Goal: Task Accomplishment & Management: Complete application form

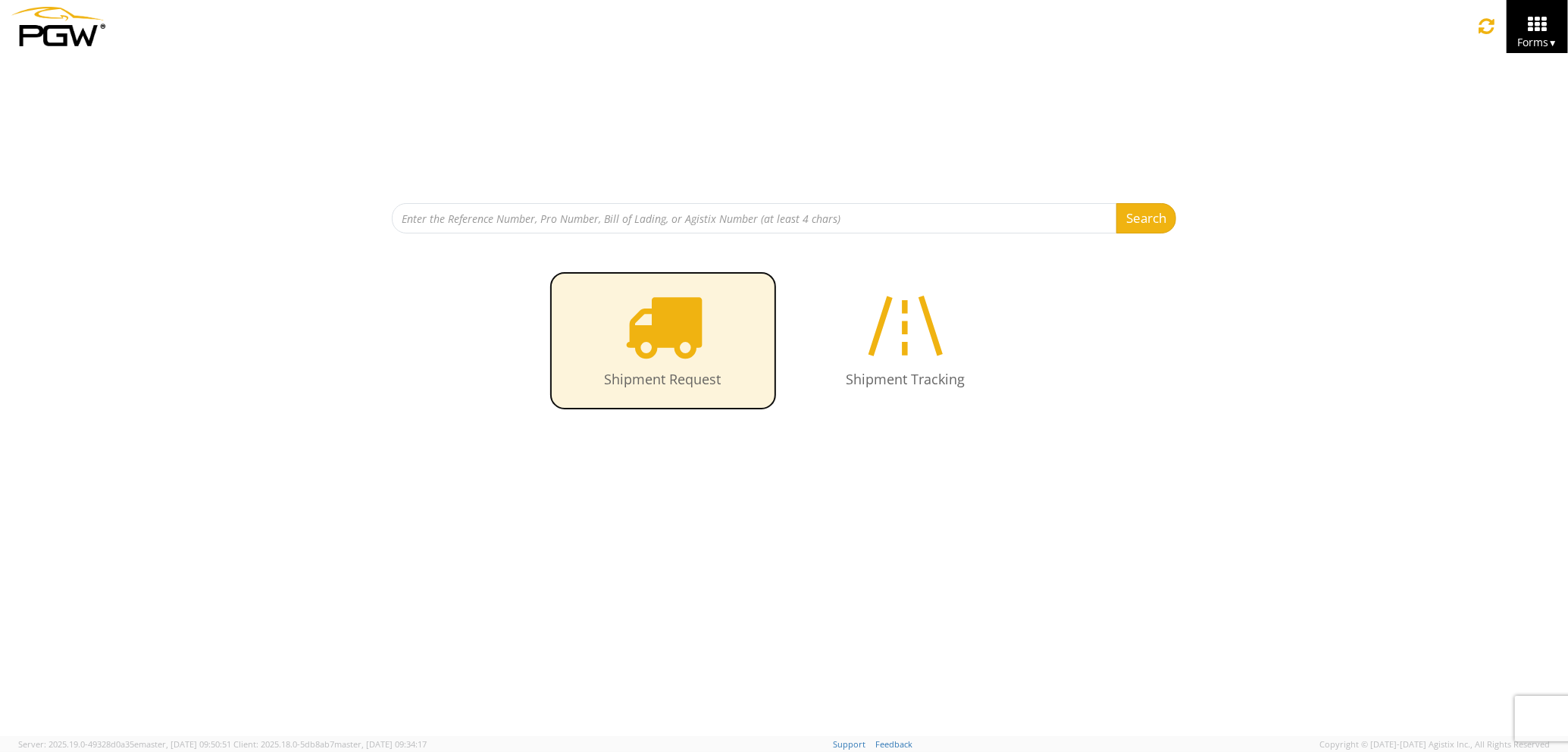
click at [671, 351] on icon at bounding box center [663, 326] width 78 height 78
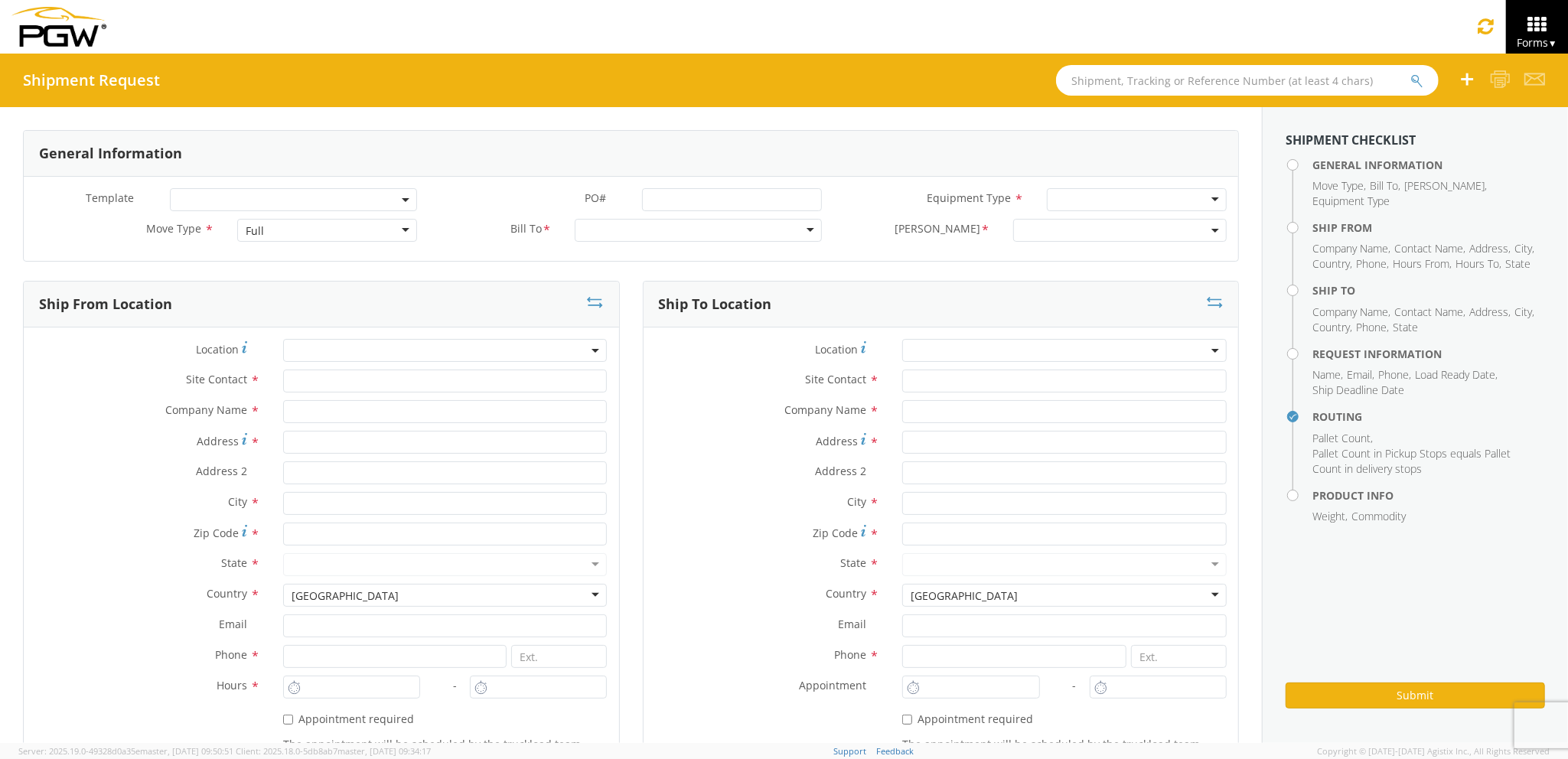
click at [288, 230] on div "Full" at bounding box center [326, 230] width 179 height 23
click at [295, 233] on div "Full" at bounding box center [326, 230] width 179 height 23
click at [310, 380] on input "text" at bounding box center [445, 381] width 325 height 23
click at [311, 415] on input "text" at bounding box center [445, 411] width 325 height 23
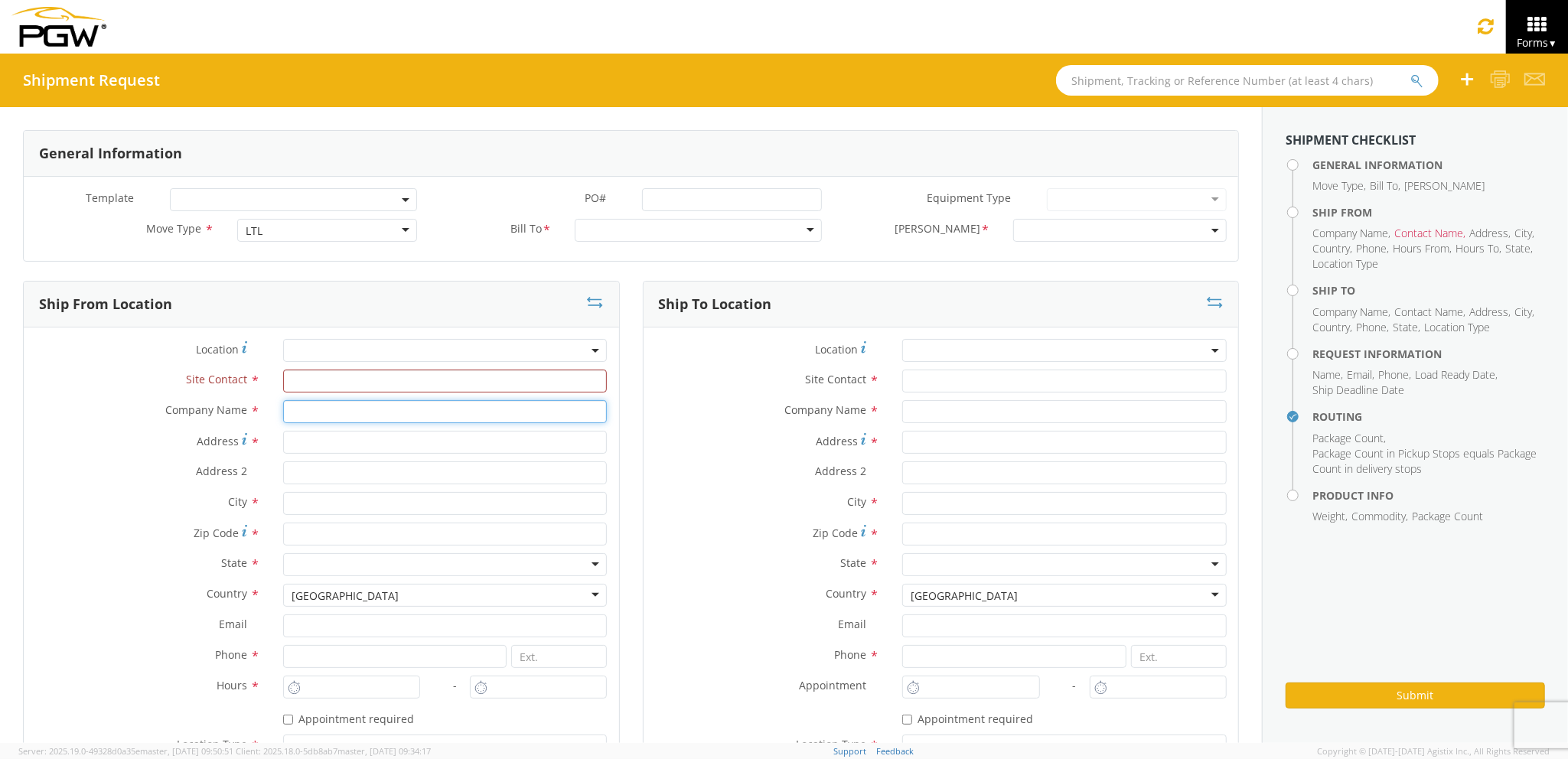
type input "PGW Auto Glass"
type input "2 Karen Drive"
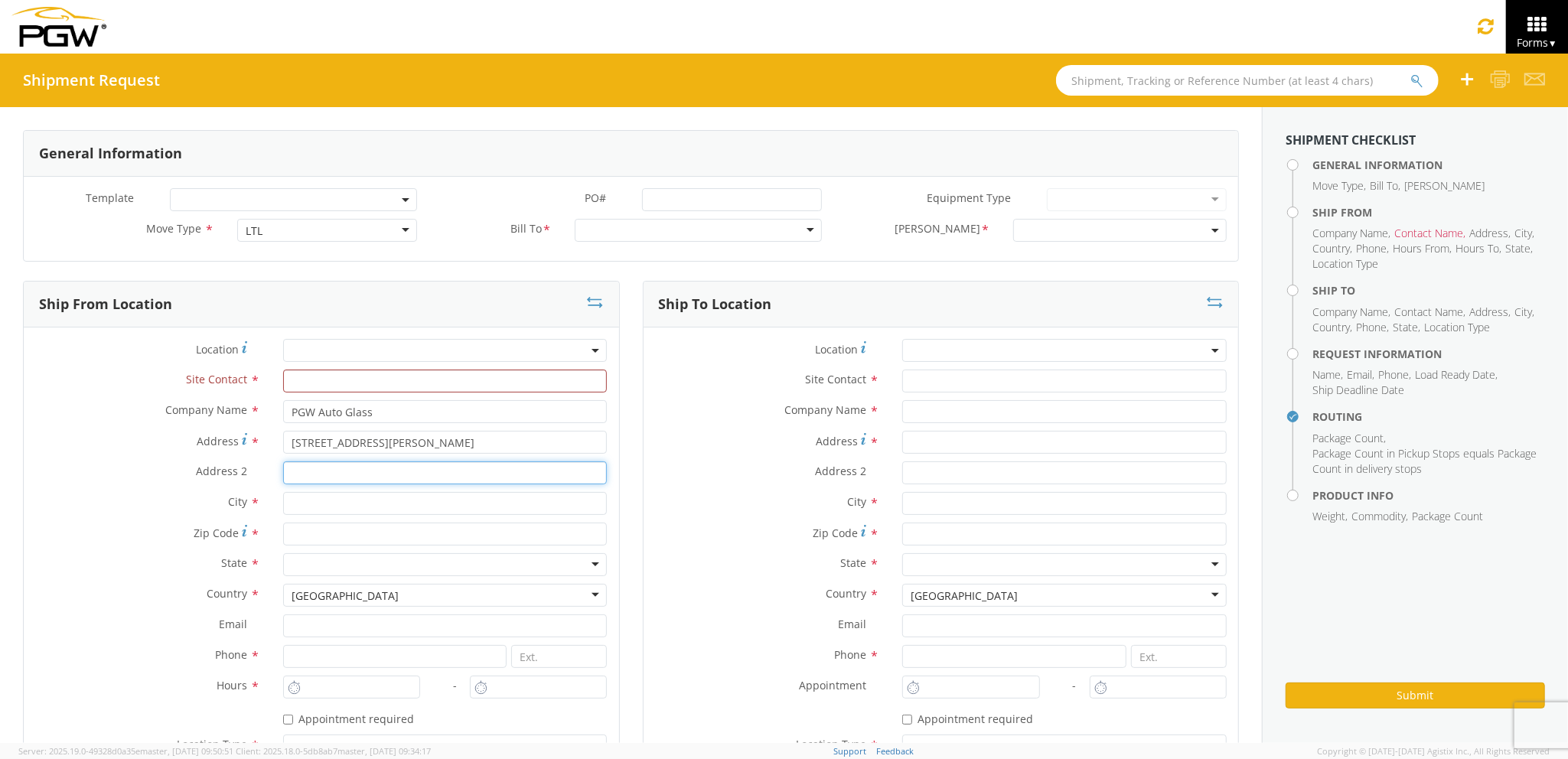
type input "Westbrook Maine 04092"
type input "Westbrook"
type input "04092"
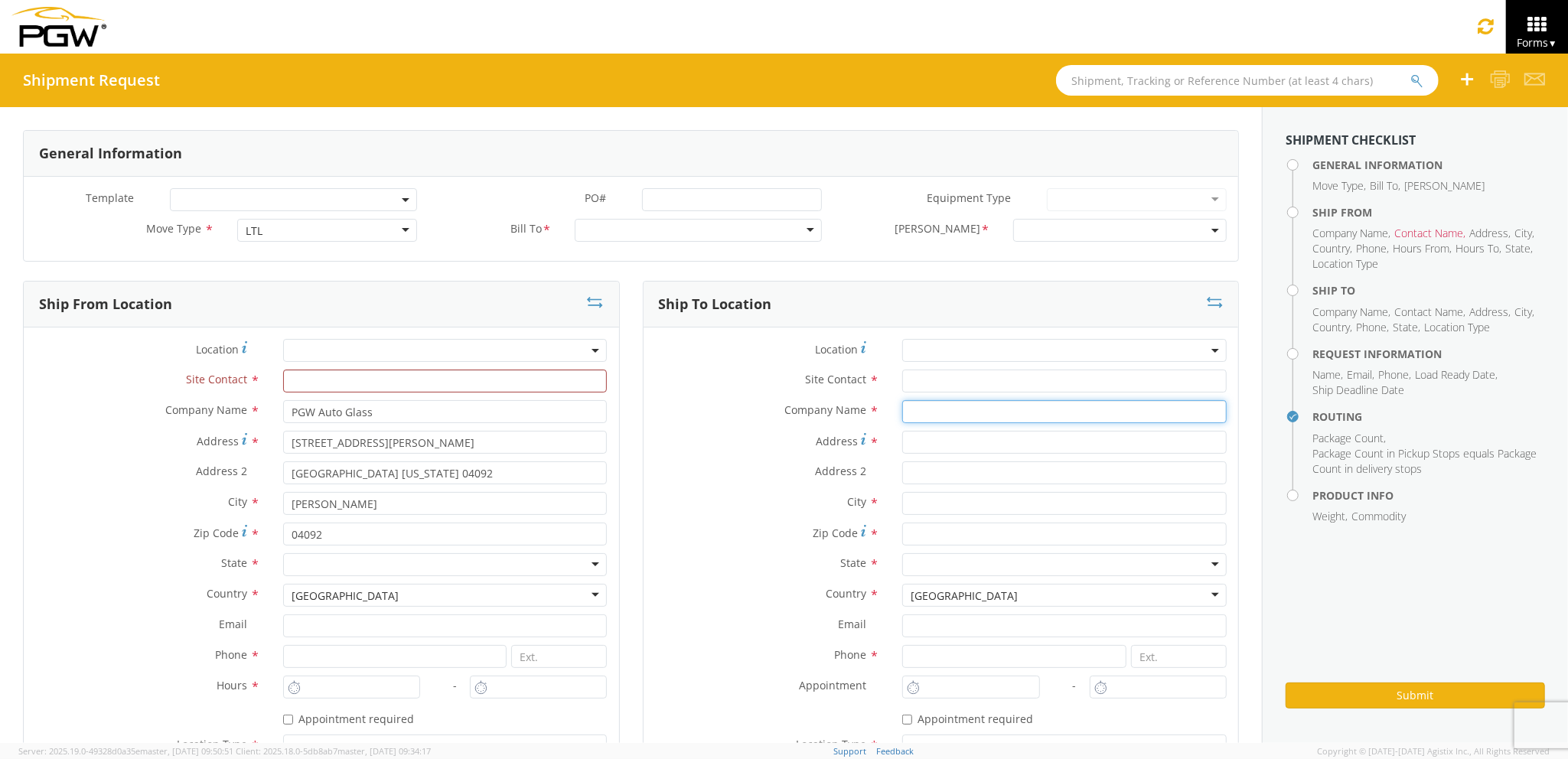
click at [937, 413] on input "text" at bounding box center [1065, 411] width 325 height 23
type input "PGW auto glass c/o AT RENTALS"
type input "85 HOULTON RD"
type input "5"
type input "PRESQUE ISLE"
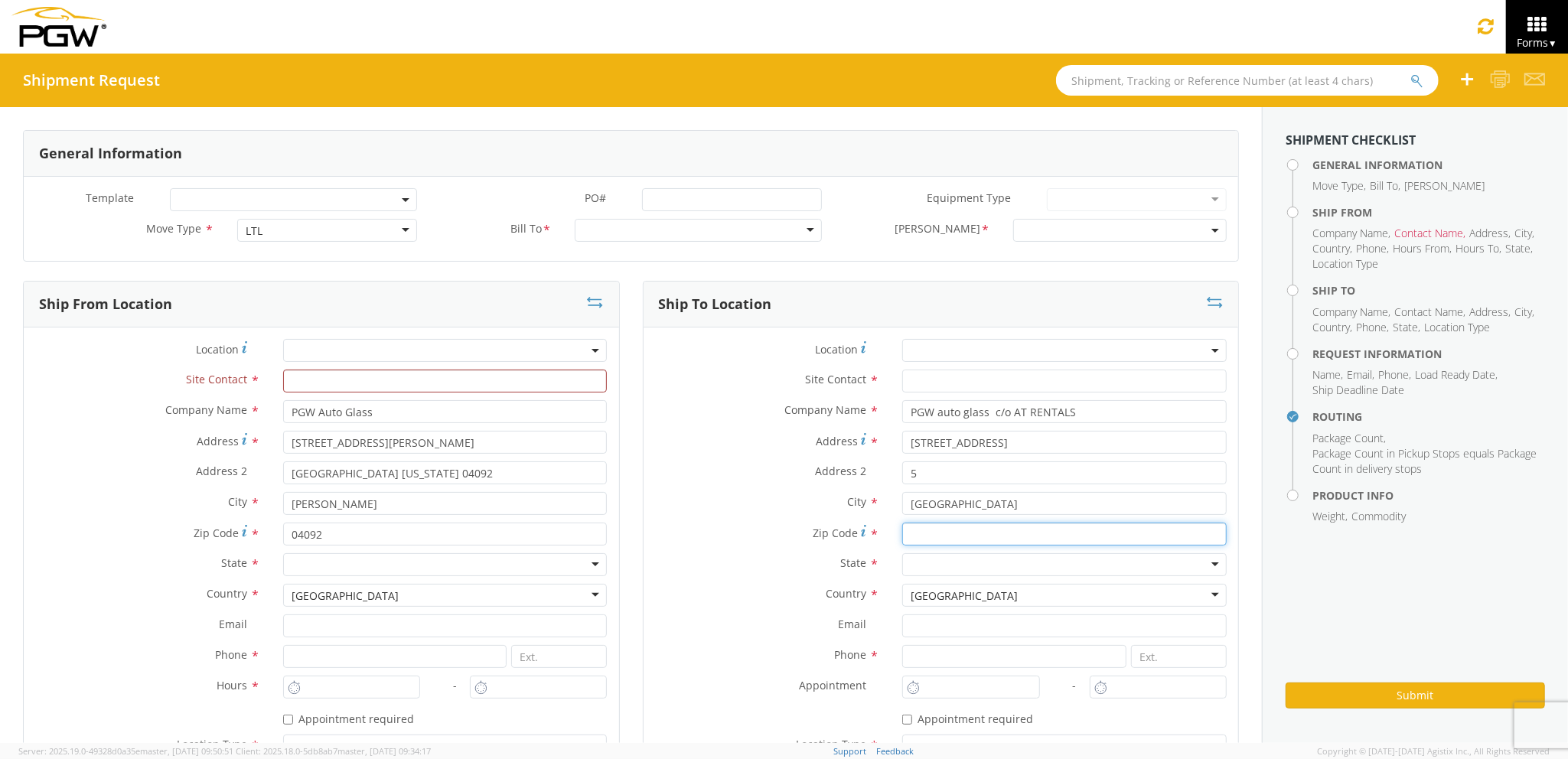
type input "04769"
type input "JMERLINO@PGWAUTOGLASS.COM"
type input "2077745169"
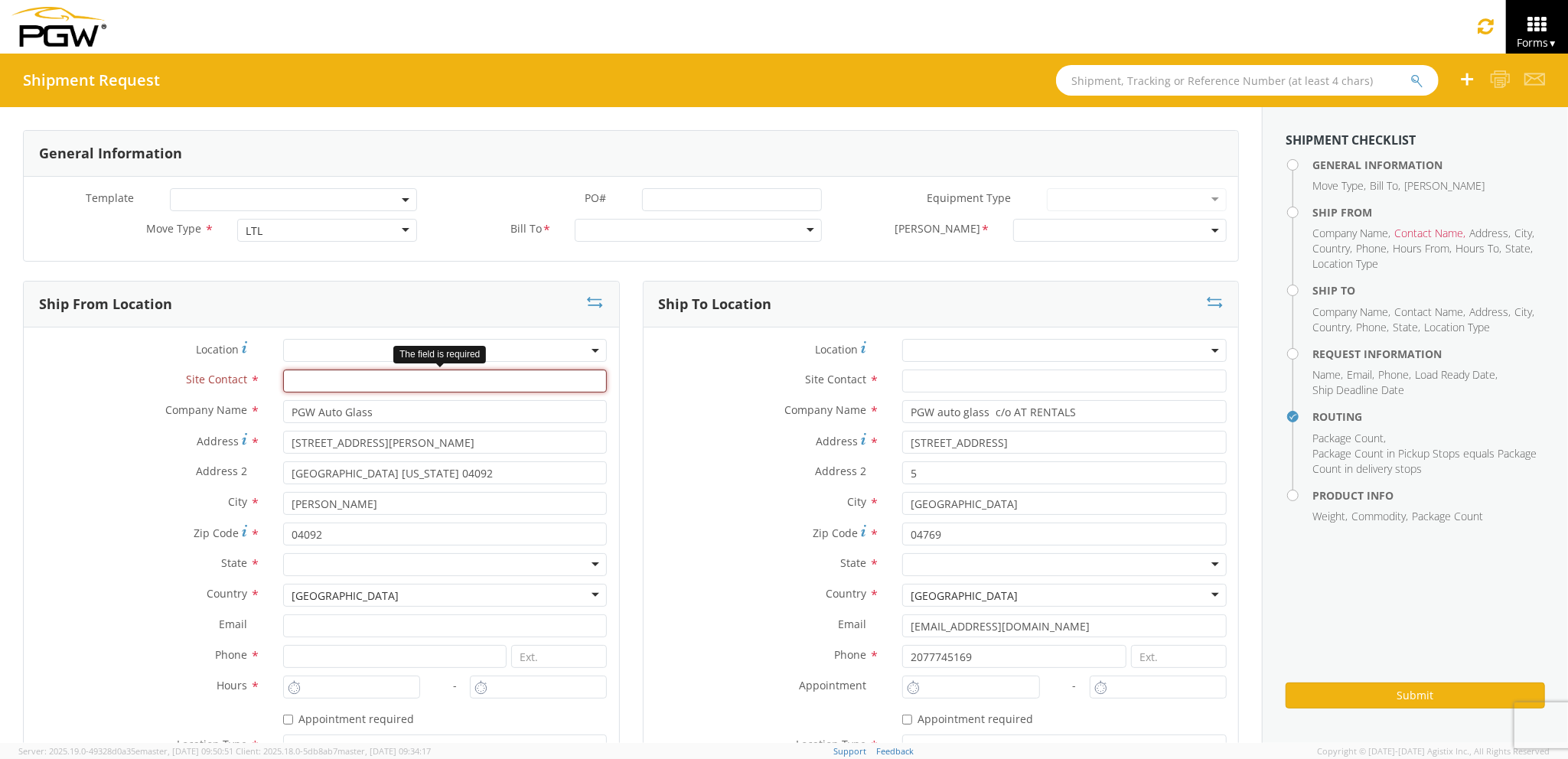
click at [349, 374] on input "text" at bounding box center [445, 381] width 325 height 23
type input "J"
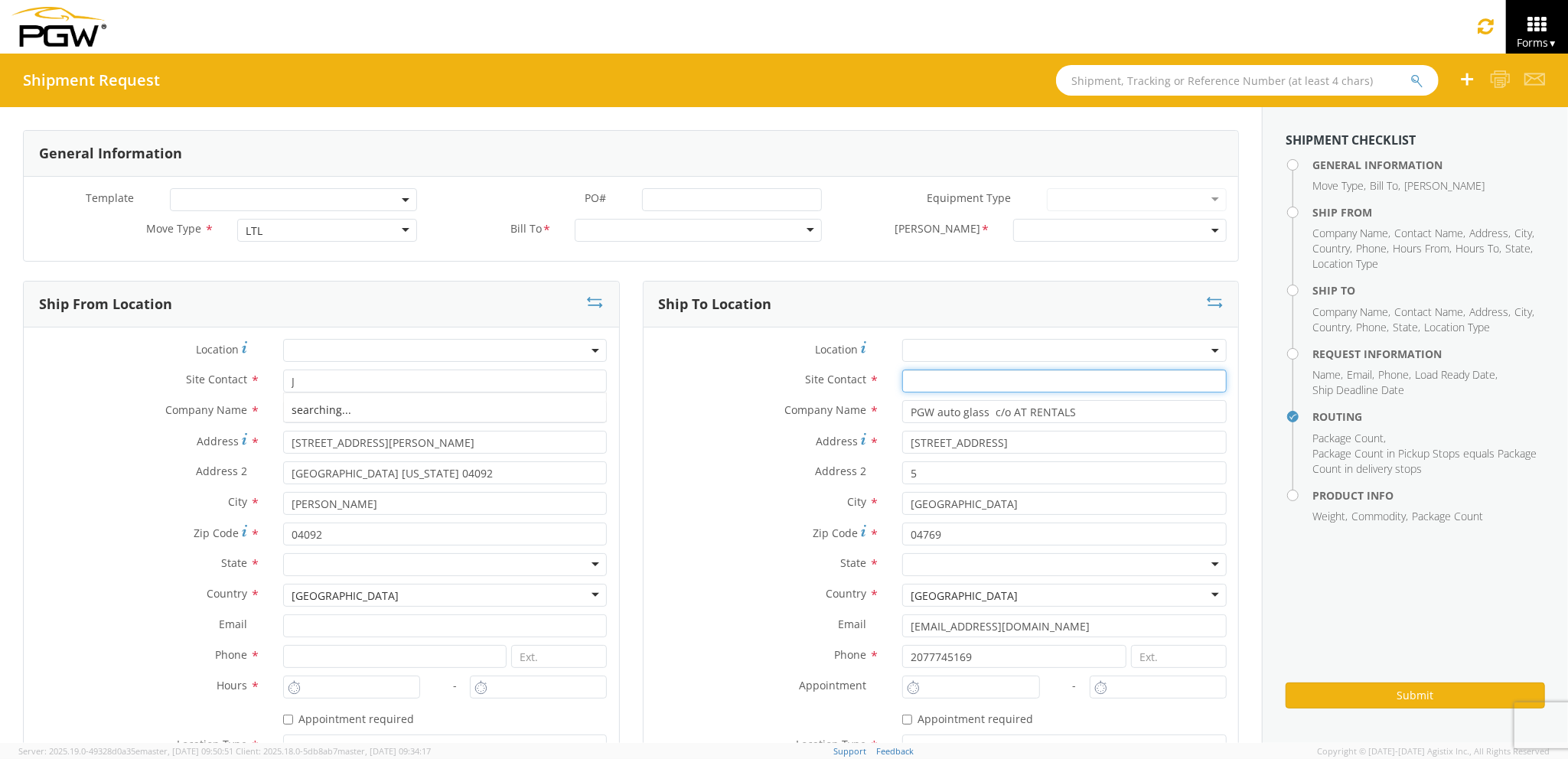
click at [925, 377] on input "text" at bounding box center [1065, 381] width 325 height 23
type input "J"
click at [766, 454] on div "Address * 85 HOULTON RD" at bounding box center [952, 442] width 603 height 23
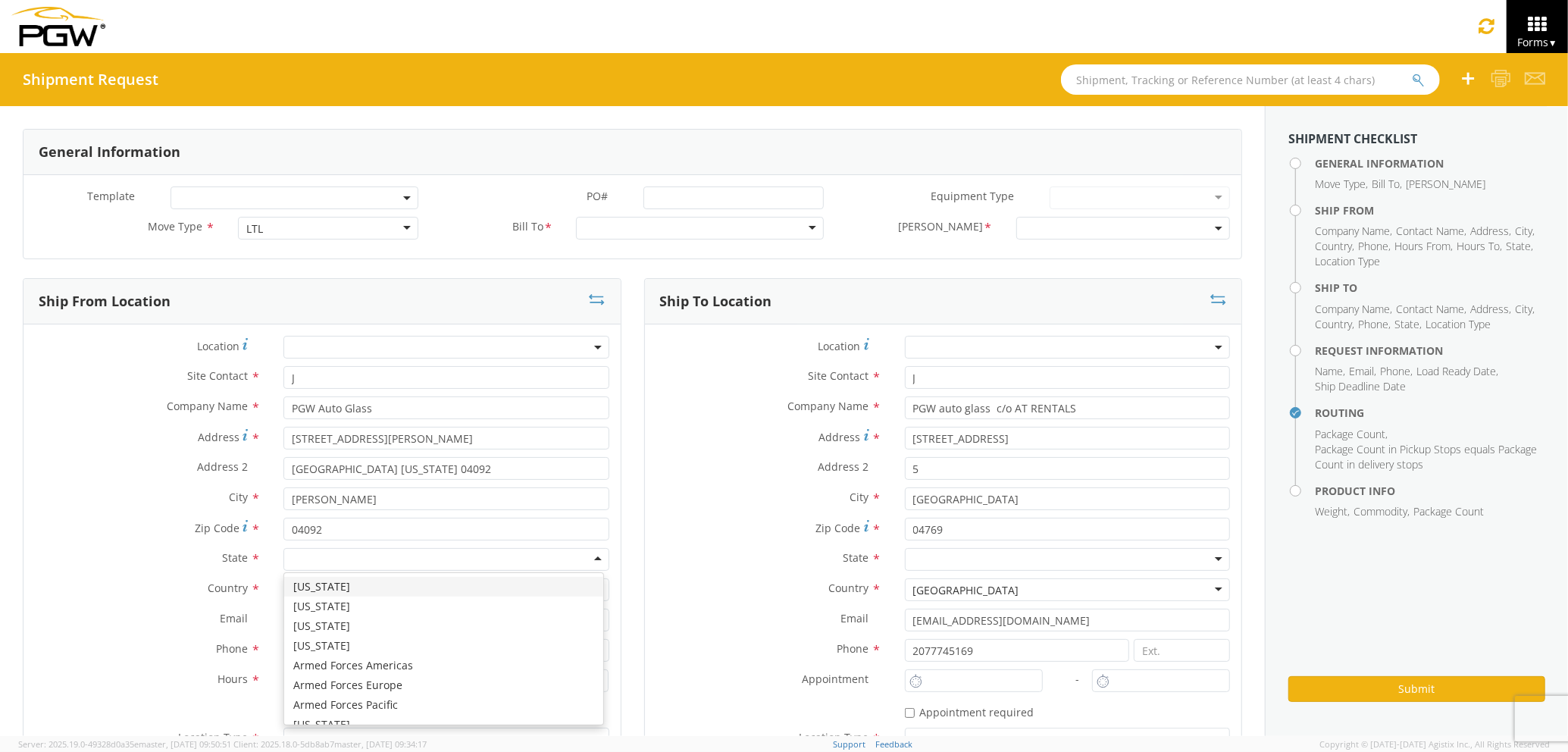
click at [431, 560] on div at bounding box center [446, 559] width 325 height 23
type input "MA"
click at [951, 560] on div at bounding box center [1067, 559] width 325 height 23
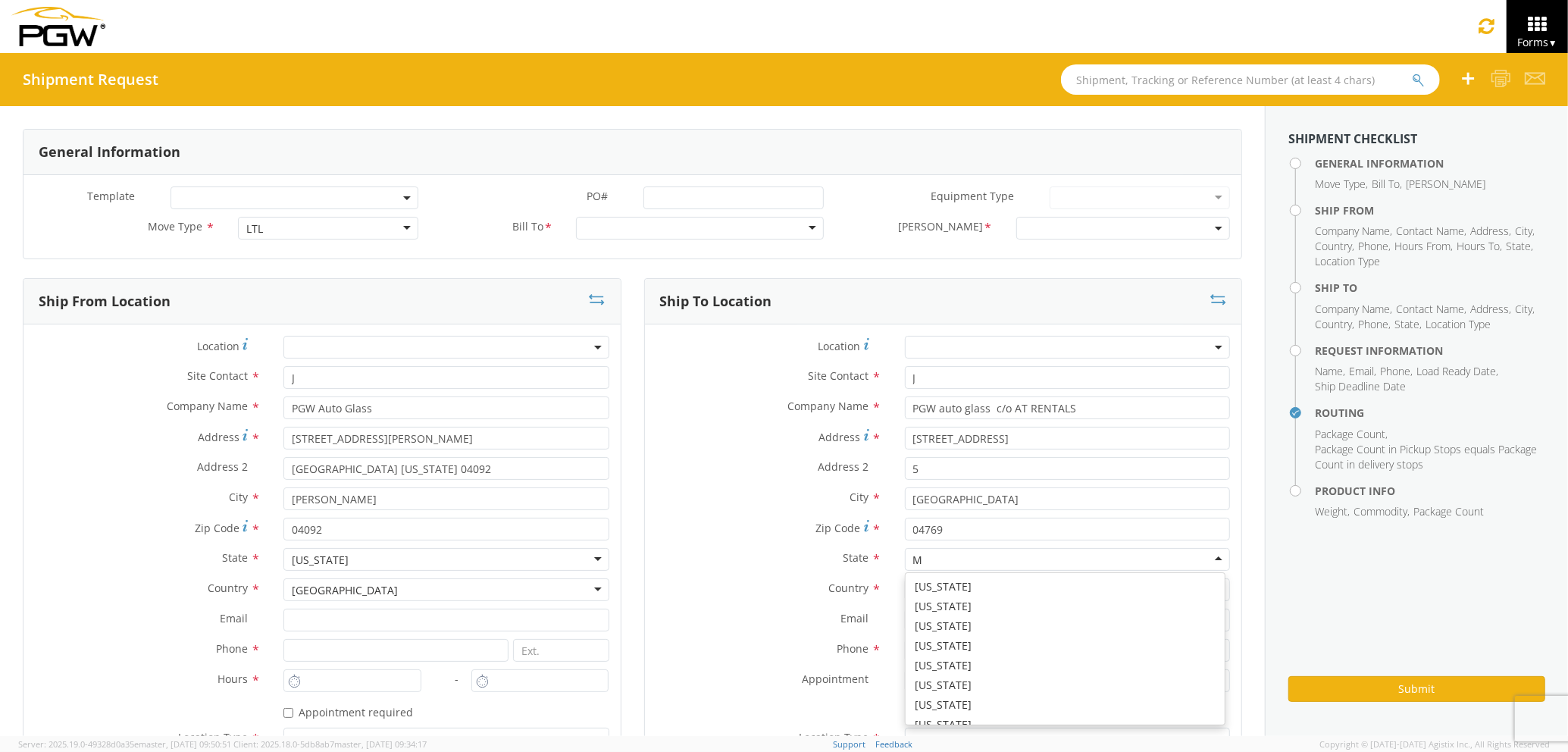
scroll to position [37, 0]
type input "MA"
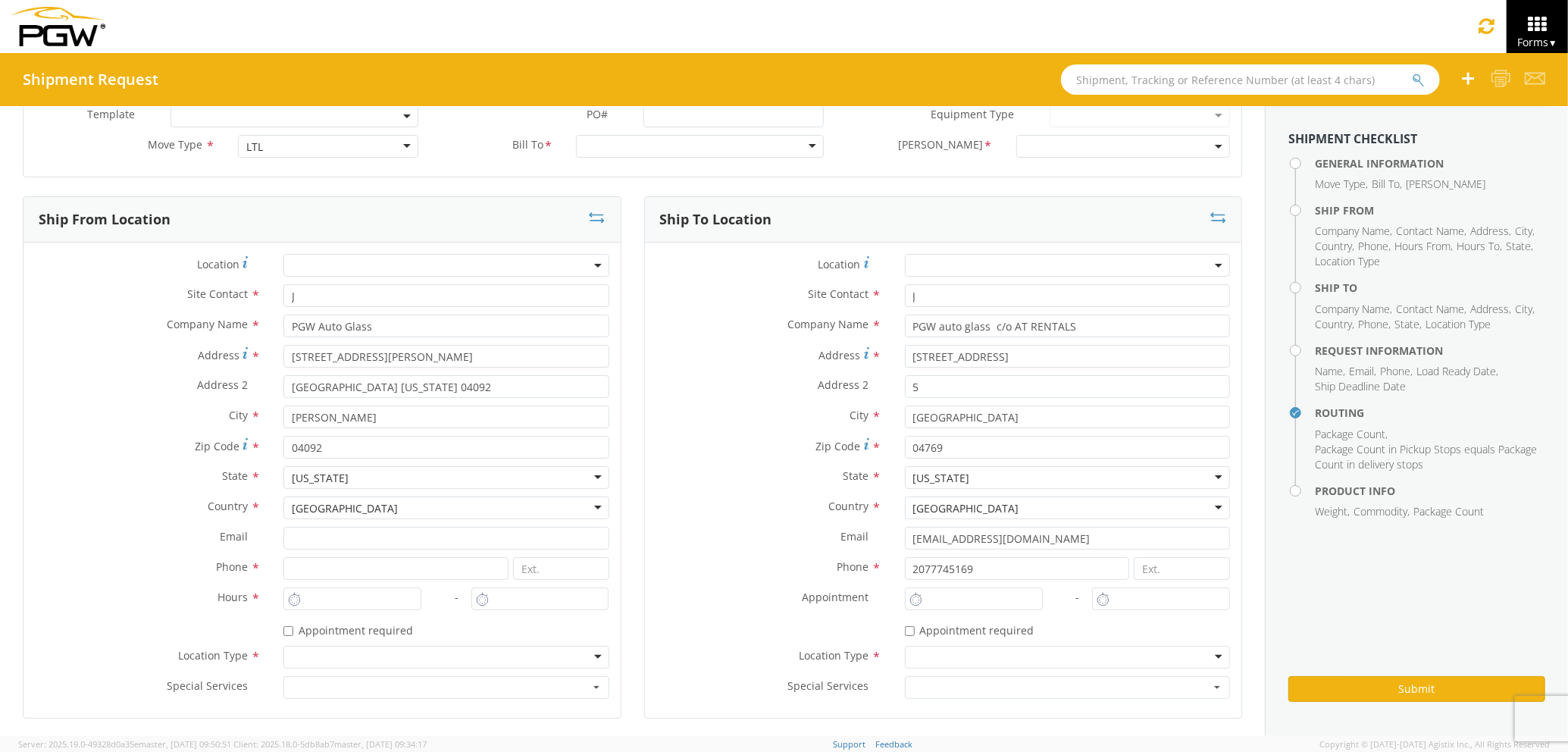
scroll to position [101, 0]
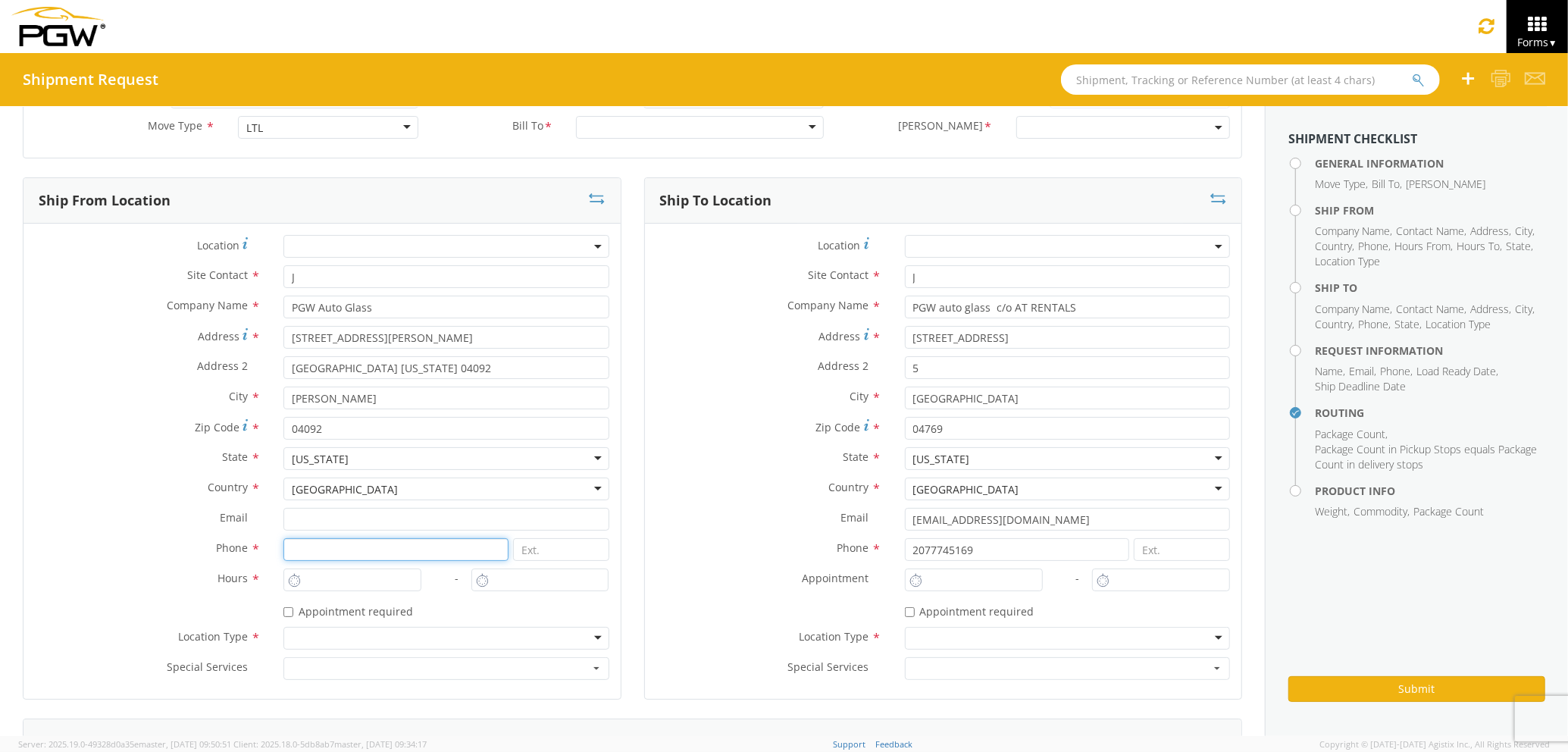
click at [331, 551] on input at bounding box center [396, 549] width 225 height 23
type input "2073321911"
type input "jmerlino@pgwautoglass.com"
type input "PGW auto glass c/o AT RENTALS"
type input "2:00 PM"
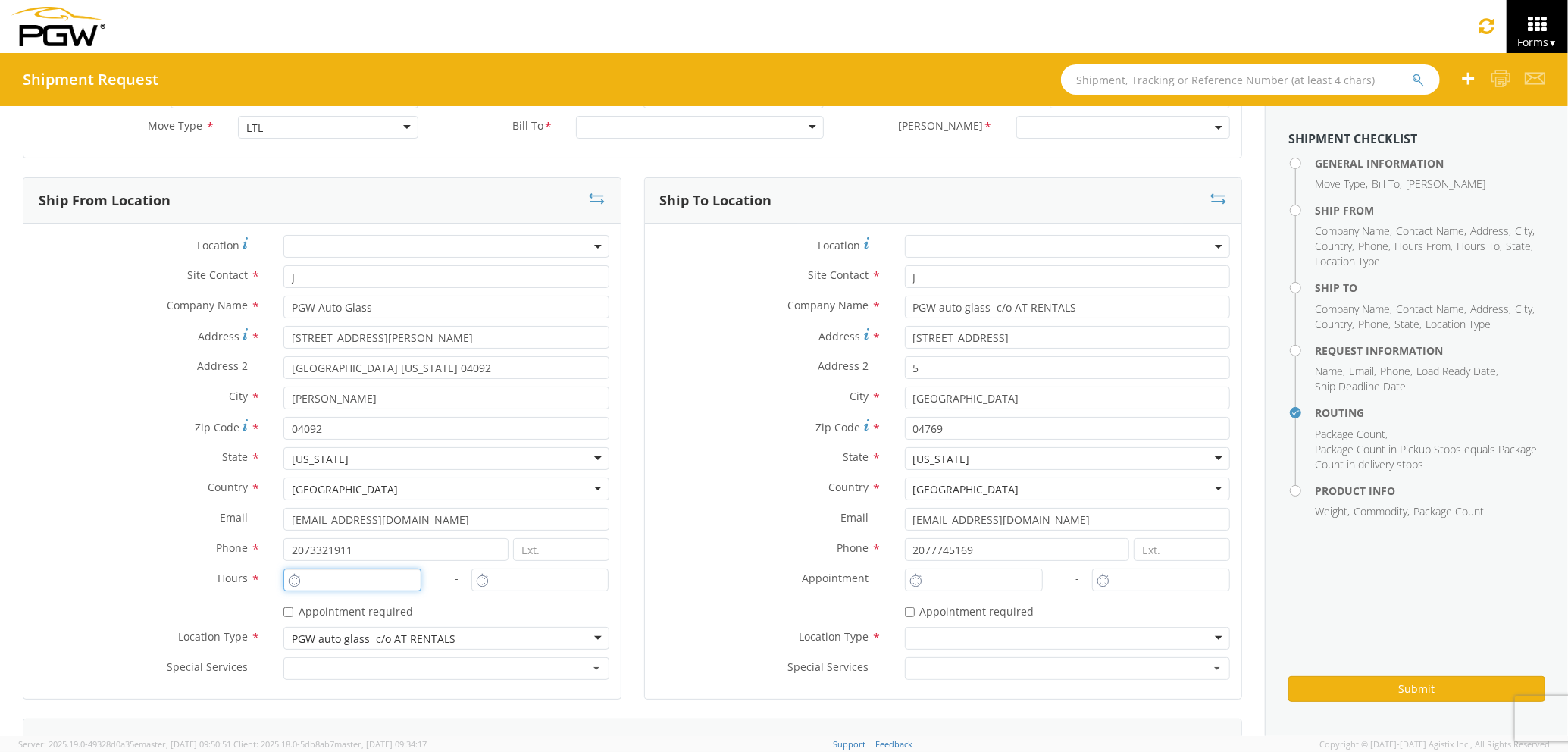
type input "3:00 PM"
click at [341, 586] on input "2:00 PM" at bounding box center [352, 579] width 138 height 23
type input "3:00 PM"
click at [494, 579] on input "3:00 PM" at bounding box center [540, 579] width 138 height 23
type input "4:00 PM"
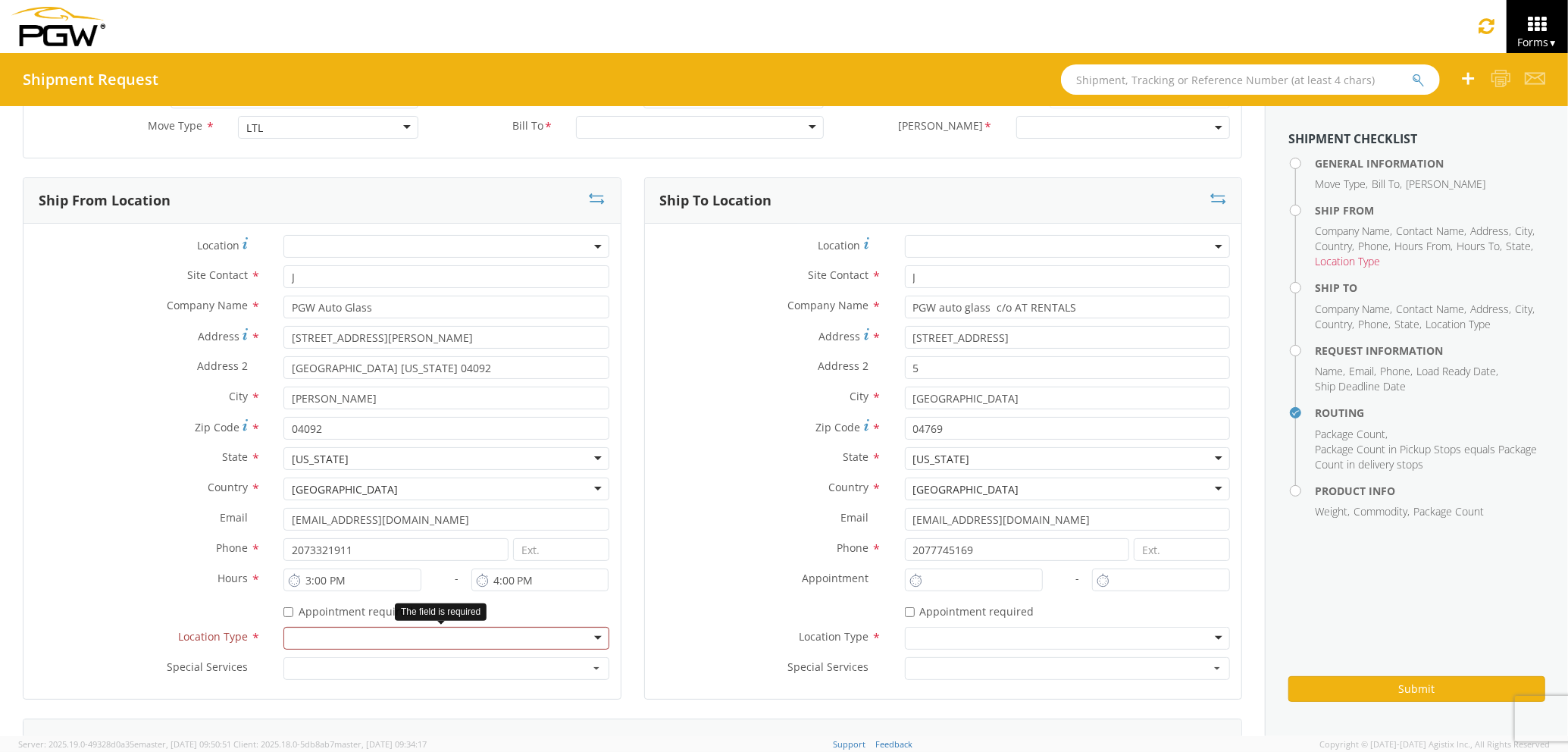
click at [537, 640] on div at bounding box center [446, 638] width 325 height 23
click at [949, 572] on input "2:00 PM" at bounding box center [973, 579] width 138 height 23
drag, startPoint x: 974, startPoint y: 572, endPoint x: 937, endPoint y: 578, distance: 37.5
click at [937, 578] on input "7:00 PM" at bounding box center [973, 579] width 138 height 23
drag, startPoint x: 990, startPoint y: 580, endPoint x: 946, endPoint y: 575, distance: 44.3
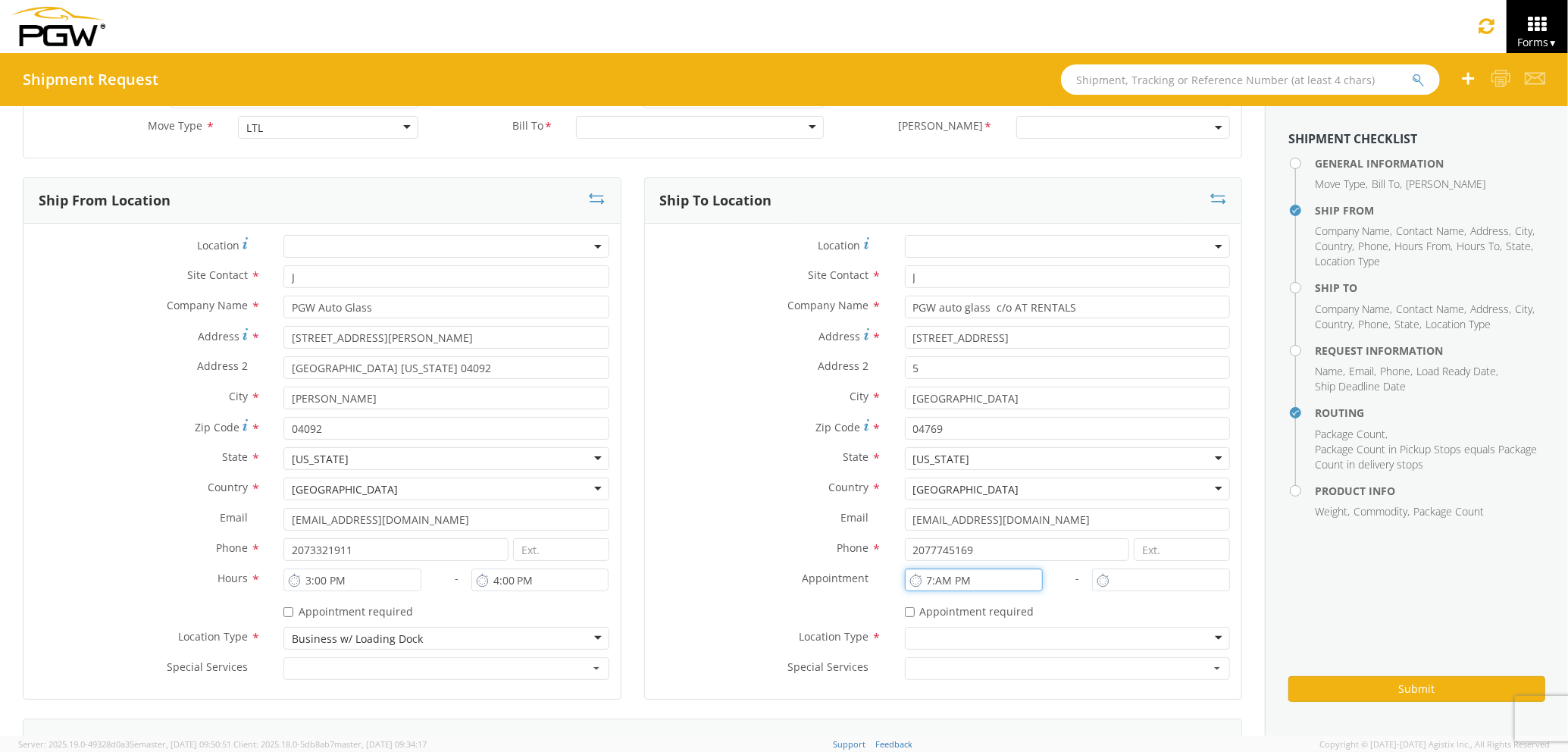
click at [946, 575] on input "7:AM PM" at bounding box center [973, 579] width 138 height 23
click at [956, 579] on input "7:AM PM" at bounding box center [973, 579] width 138 height 23
click at [962, 580] on input "7:AM PM" at bounding box center [973, 579] width 138 height 23
click at [965, 580] on input "7: PM" at bounding box center [973, 579] width 138 height 23
click at [965, 580] on input "7M" at bounding box center [973, 579] width 138 height 23
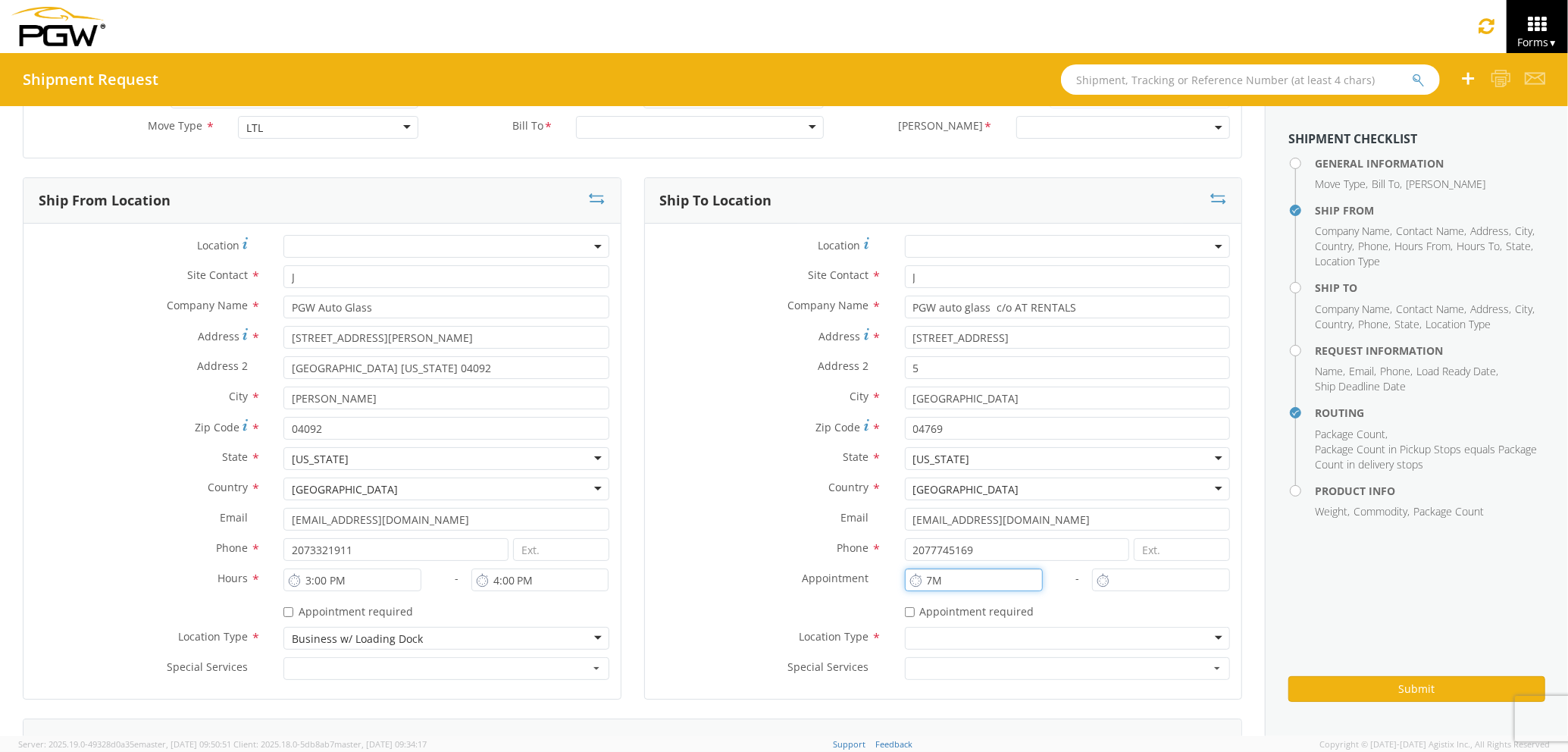
click at [965, 580] on input "7M" at bounding box center [973, 579] width 138 height 23
click at [965, 580] on input "M" at bounding box center [973, 579] width 138 height 23
type input "7:00 AM"
click at [1129, 573] on input "2:00 PM" at bounding box center [1161, 579] width 138 height 23
drag, startPoint x: 1144, startPoint y: 581, endPoint x: 1083, endPoint y: 580, distance: 61.0
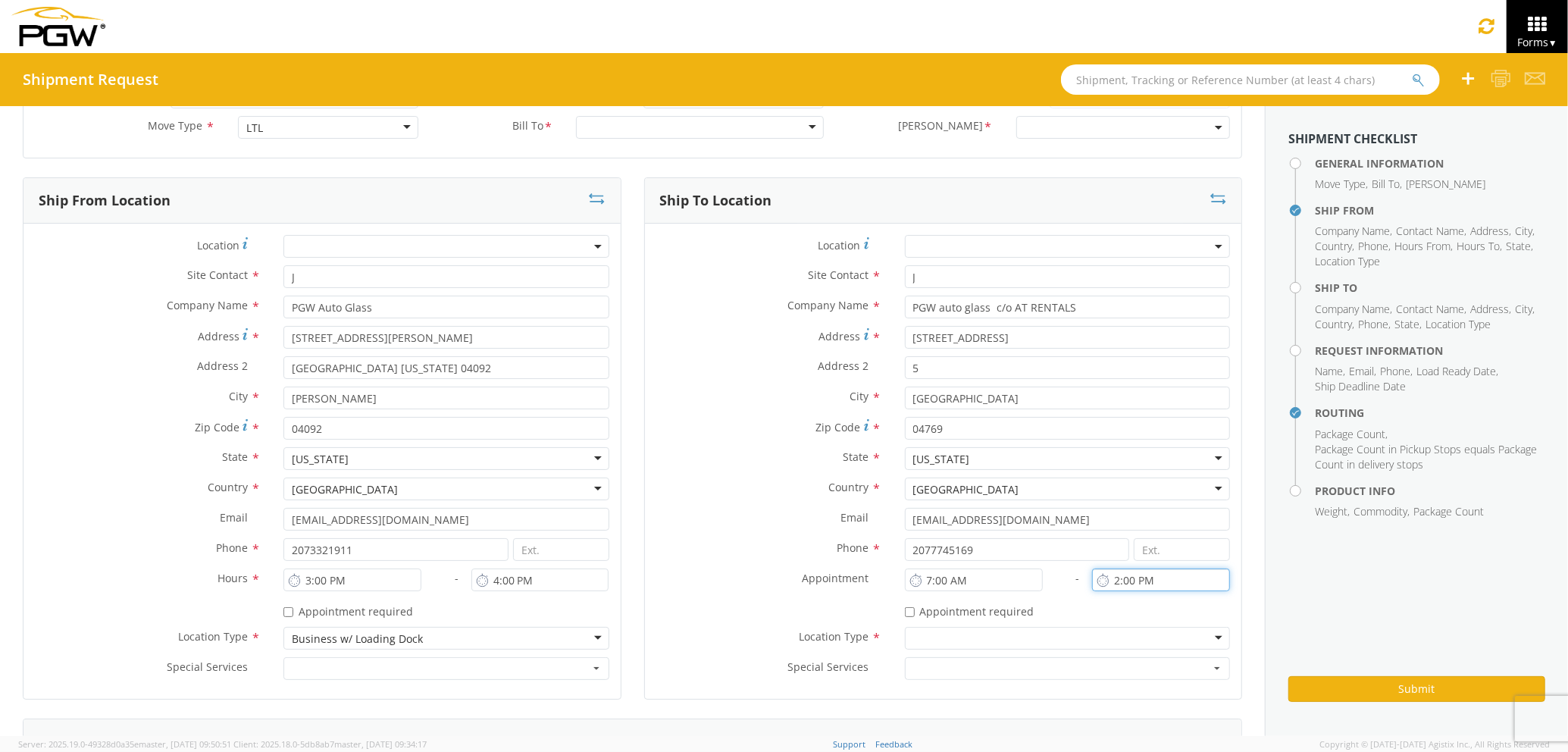
click at [1092, 580] on div "2:00 PM" at bounding box center [1161, 579] width 138 height 23
type input "8:00 AM"
click at [1079, 611] on div "* Appointment required" at bounding box center [1067, 609] width 325 height 20
click at [1011, 641] on div at bounding box center [1067, 638] width 325 height 23
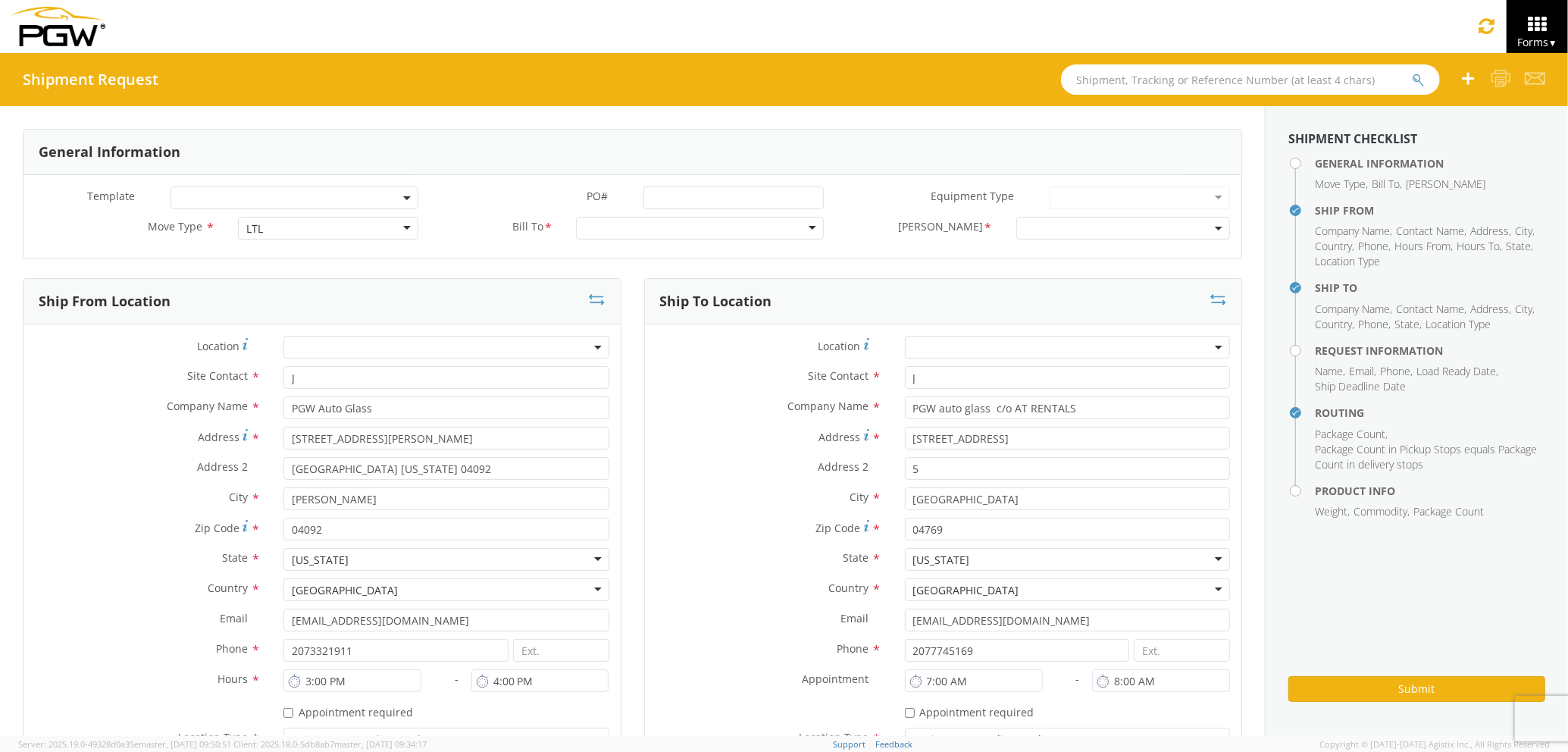
click at [611, 229] on div at bounding box center [699, 228] width 247 height 23
type input "5559"
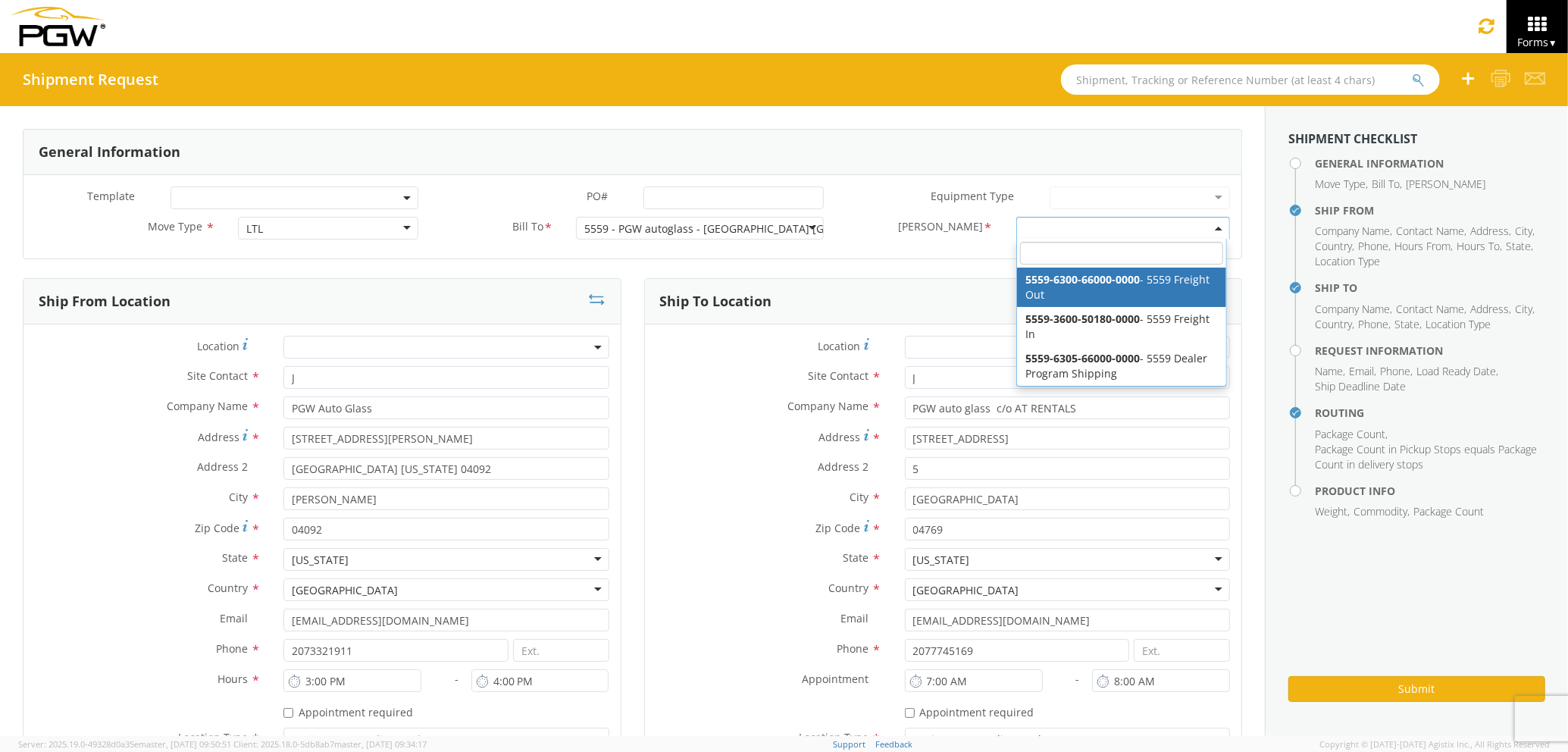
click at [1016, 237] on span at bounding box center [1123, 228] width 214 height 23
select select "5559-6300-66000-0000"
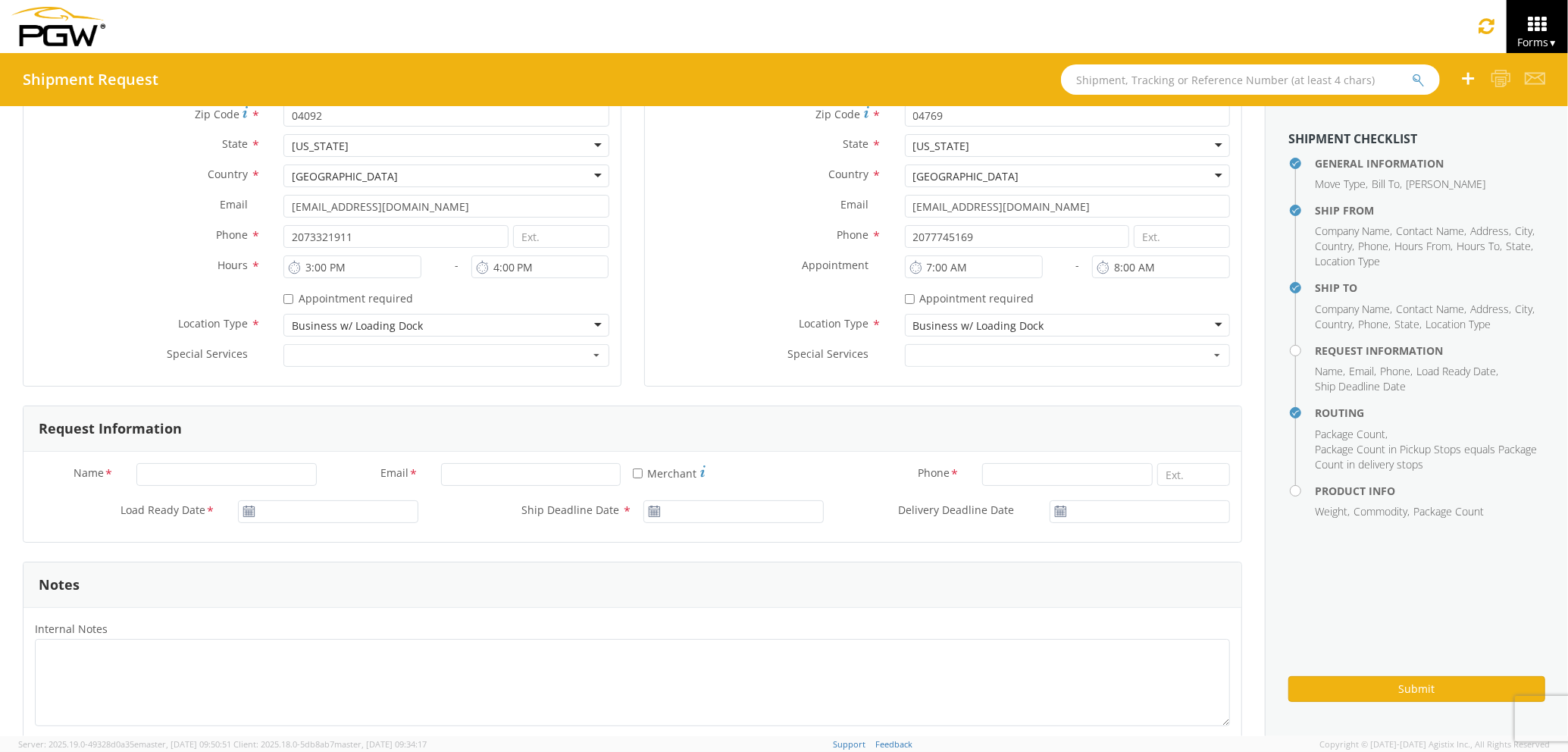
scroll to position [505, 0]
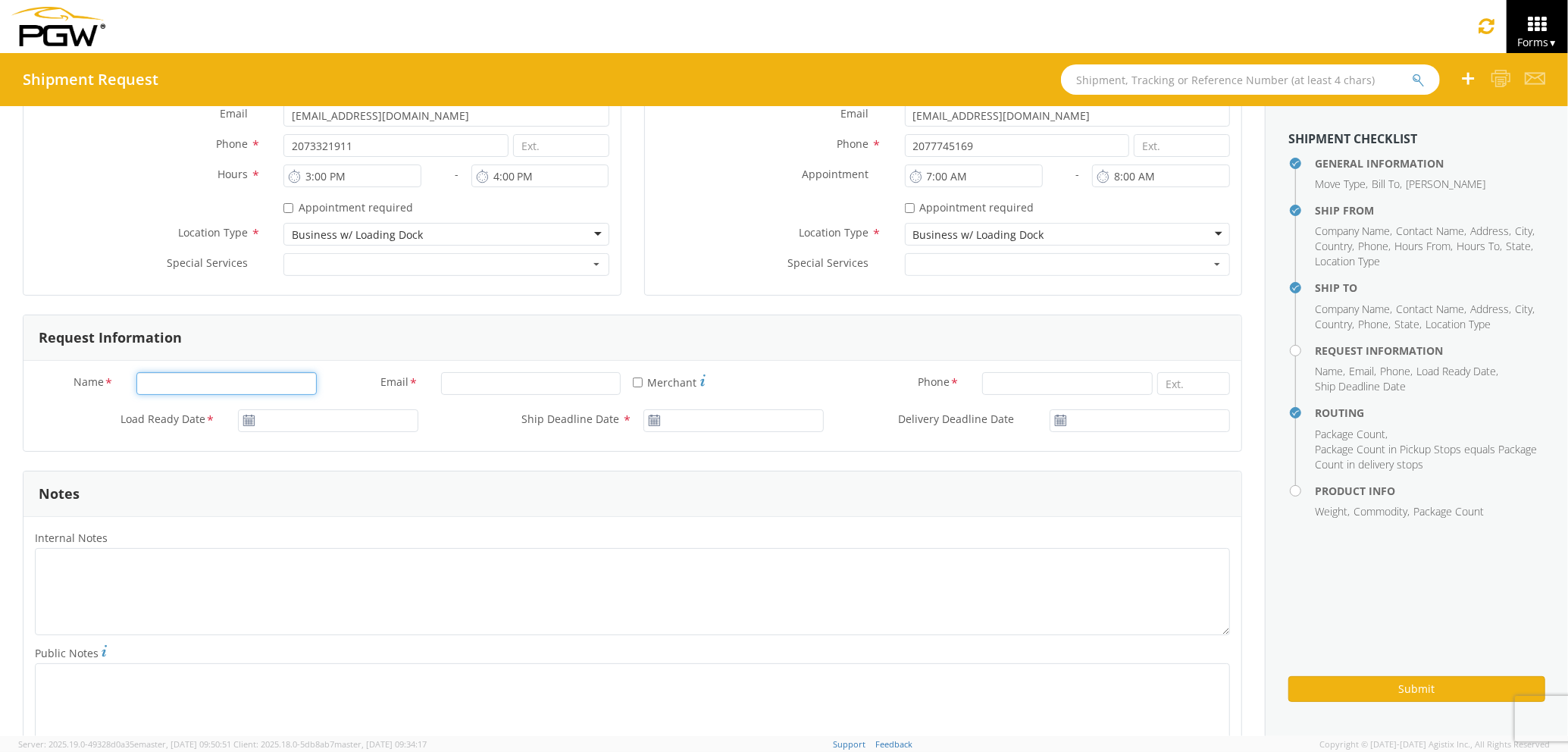
click at [230, 383] on input "Name *" at bounding box center [226, 383] width 180 height 23
type input "Joseph Merlino Joseph Merlino"
type input "PGW Auto Glass"
type input "jmerlino@pgwautoglass.com"
type input "7272478279"
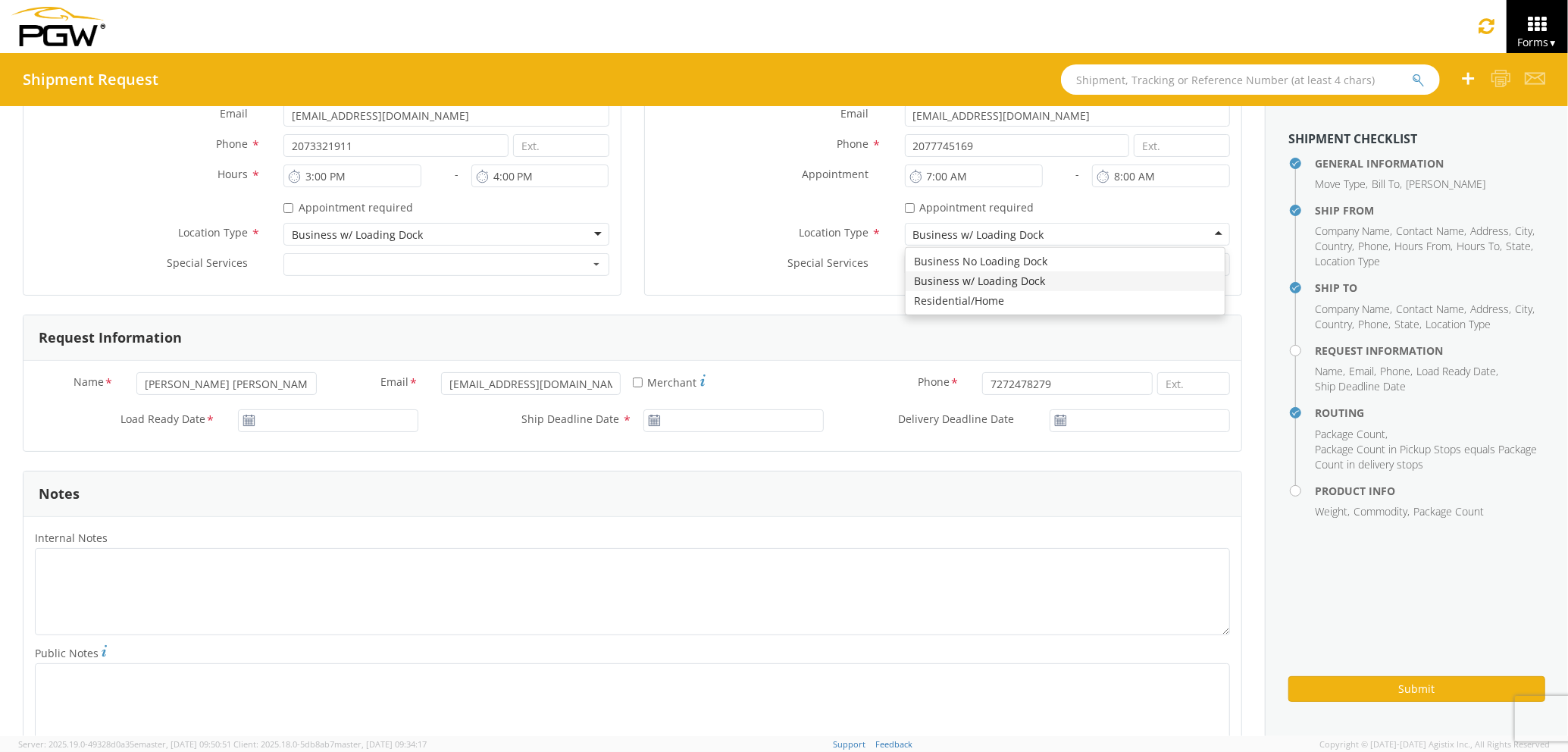
type input "PGW Auto Glass"
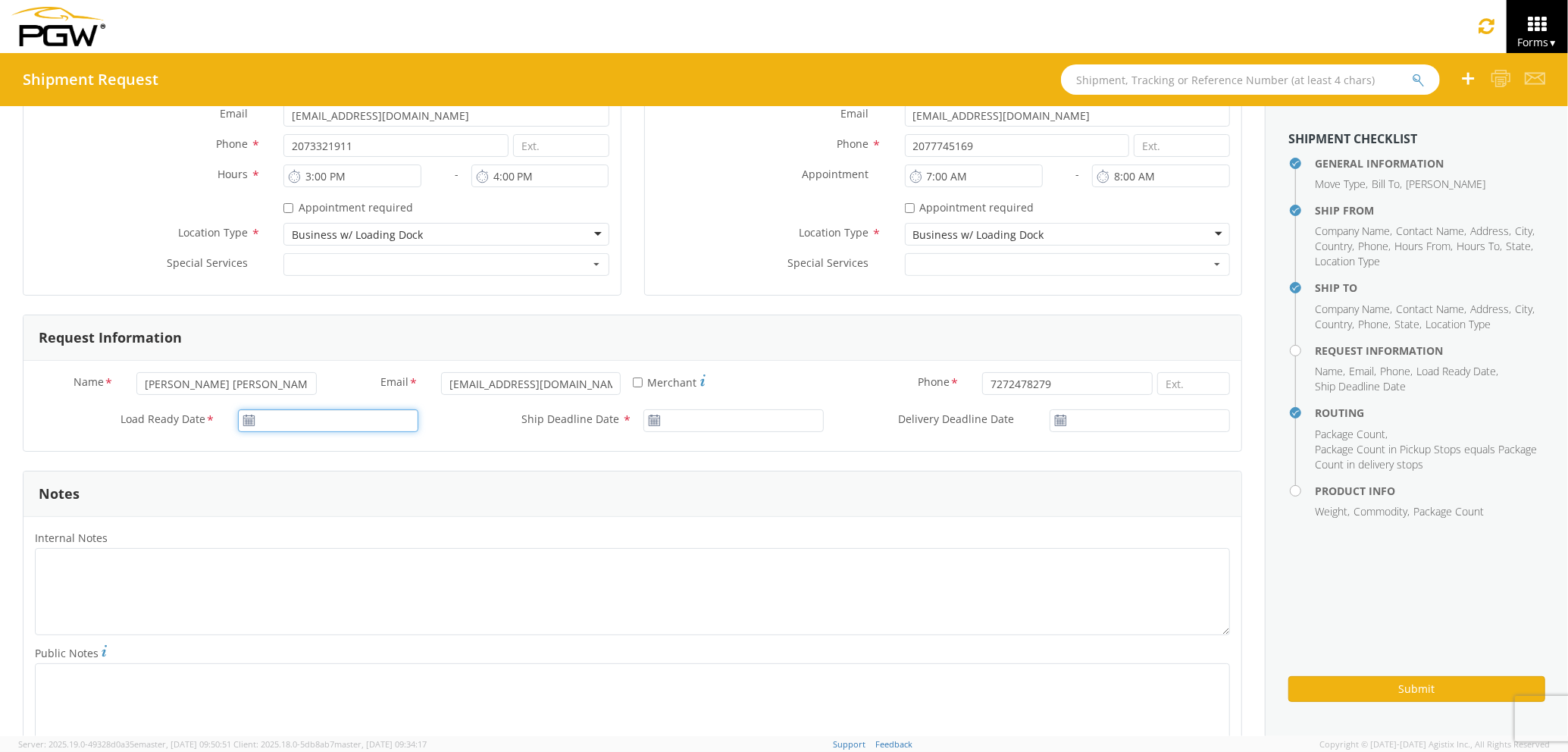
type input "09/17/2025"
click at [276, 420] on input "09/17/2025" at bounding box center [328, 420] width 180 height 23
click at [337, 547] on td "17" at bounding box center [342, 540] width 32 height 23
type input "09/17/2025"
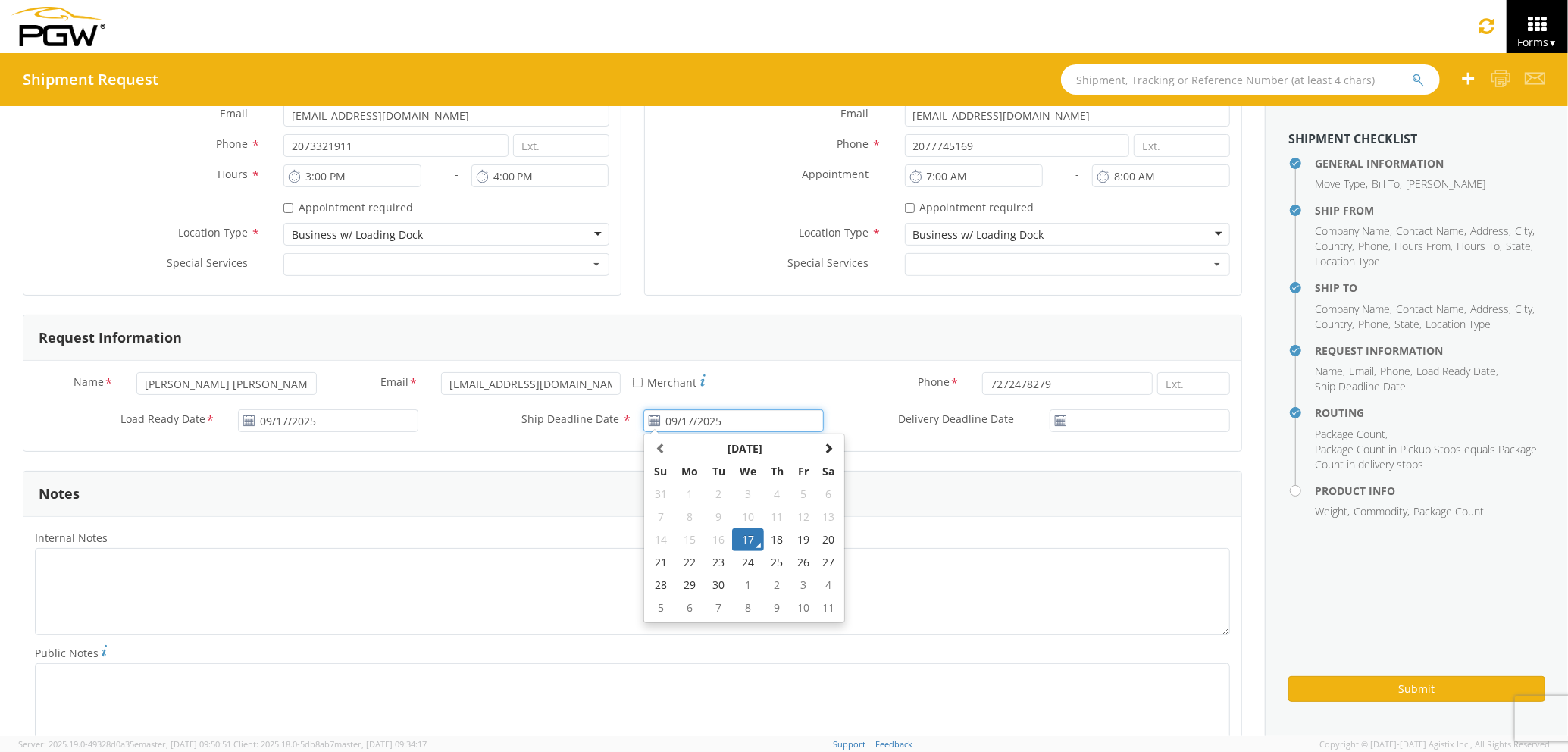
click at [679, 422] on input "09/17/2025" at bounding box center [733, 420] width 180 height 23
click at [741, 543] on td "17" at bounding box center [748, 540] width 32 height 23
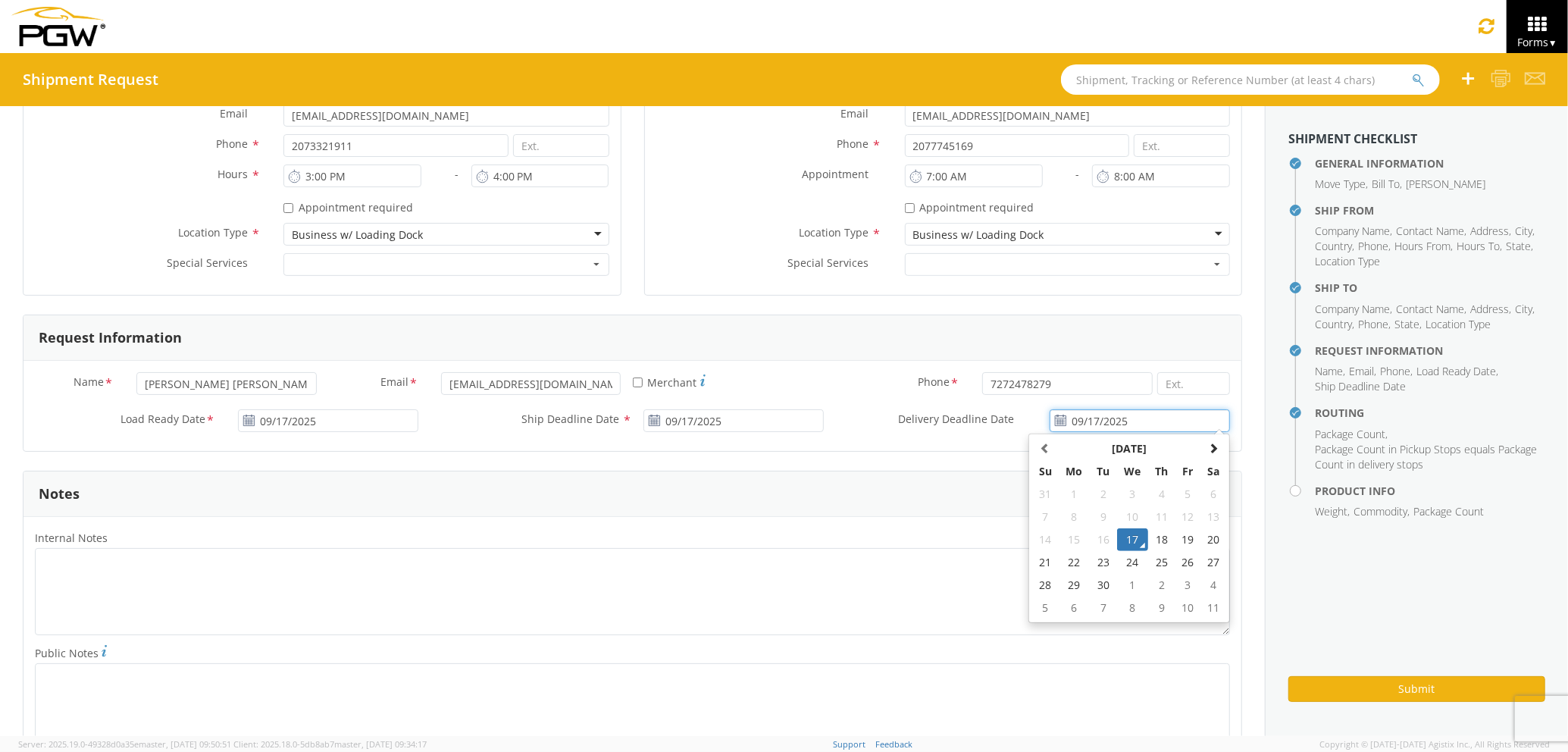
click at [1086, 428] on input "09/17/2025" at bounding box center [1140, 420] width 180 height 23
click at [1150, 543] on td "18" at bounding box center [1161, 540] width 27 height 23
type input "09/18/2025"
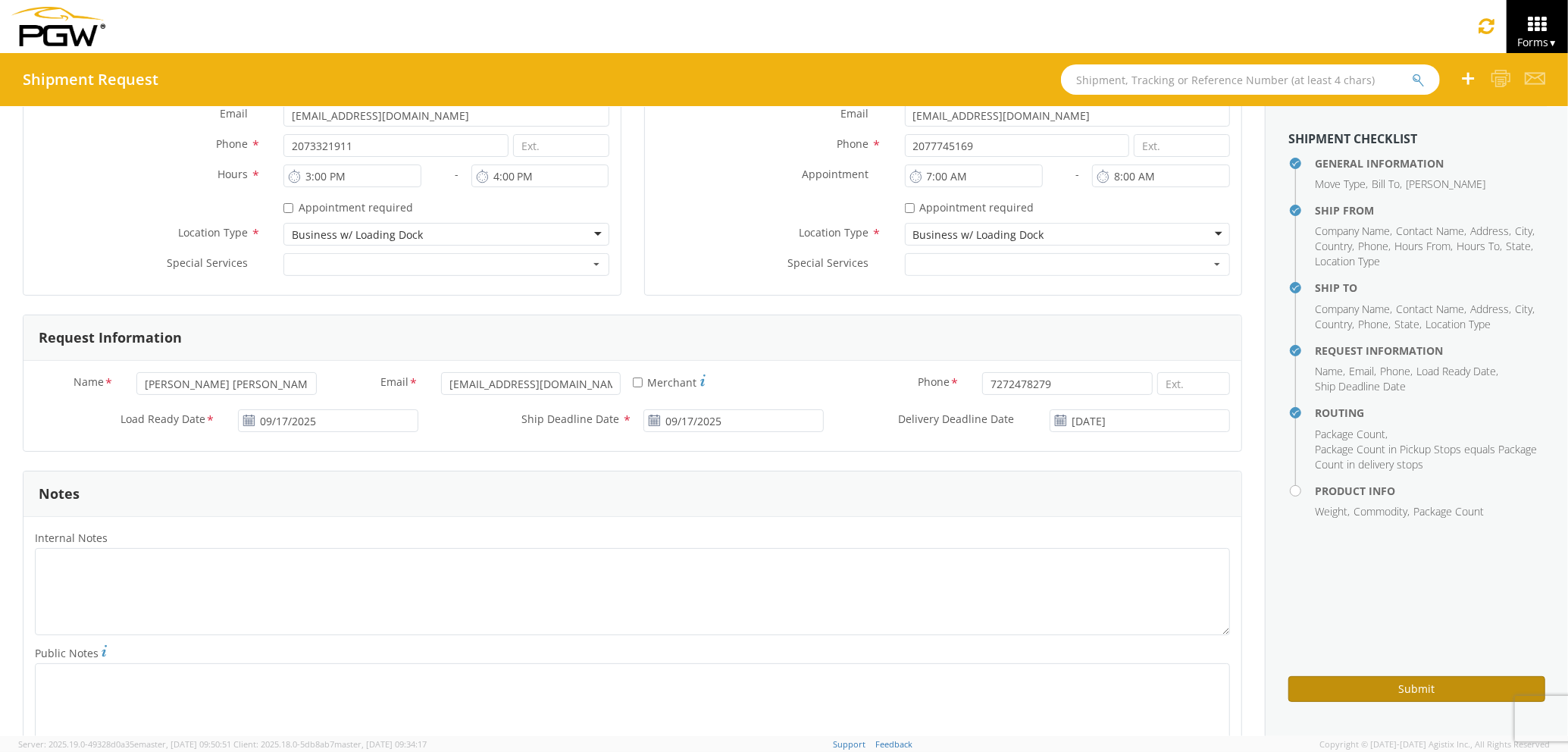
click at [1305, 690] on button "Submit" at bounding box center [1417, 689] width 257 height 26
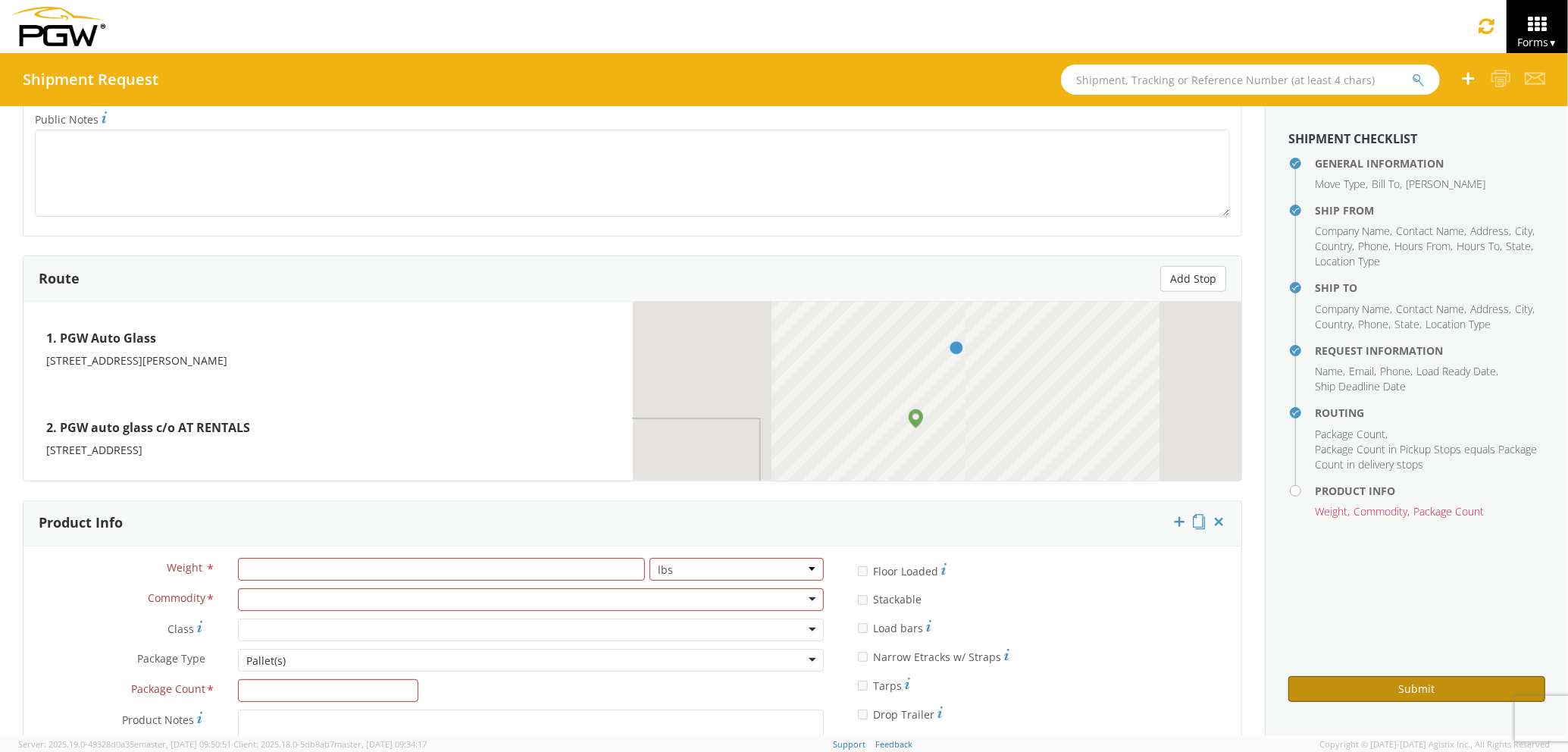
scroll to position [1157, 0]
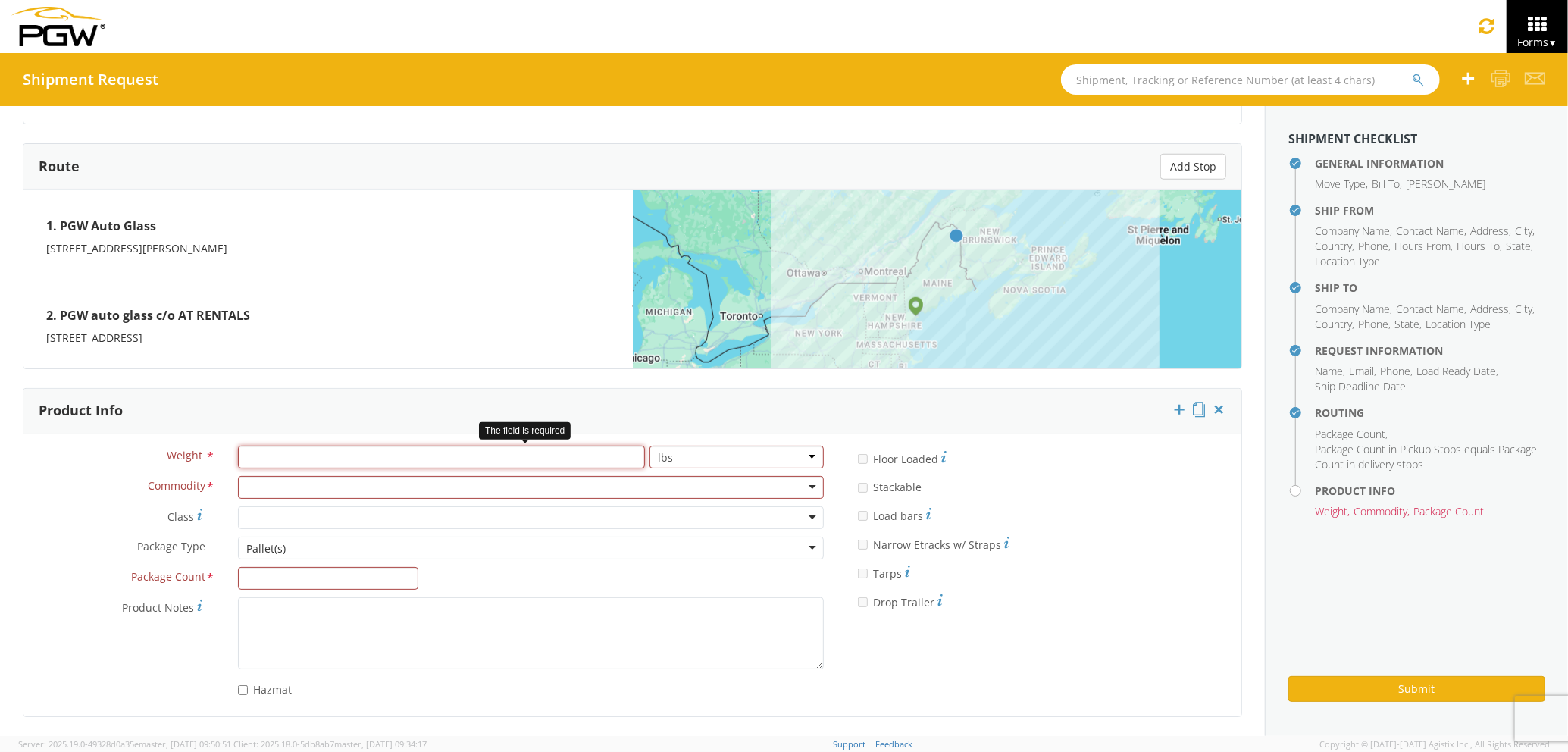
click at [346, 456] on input "number" at bounding box center [441, 457] width 407 height 23
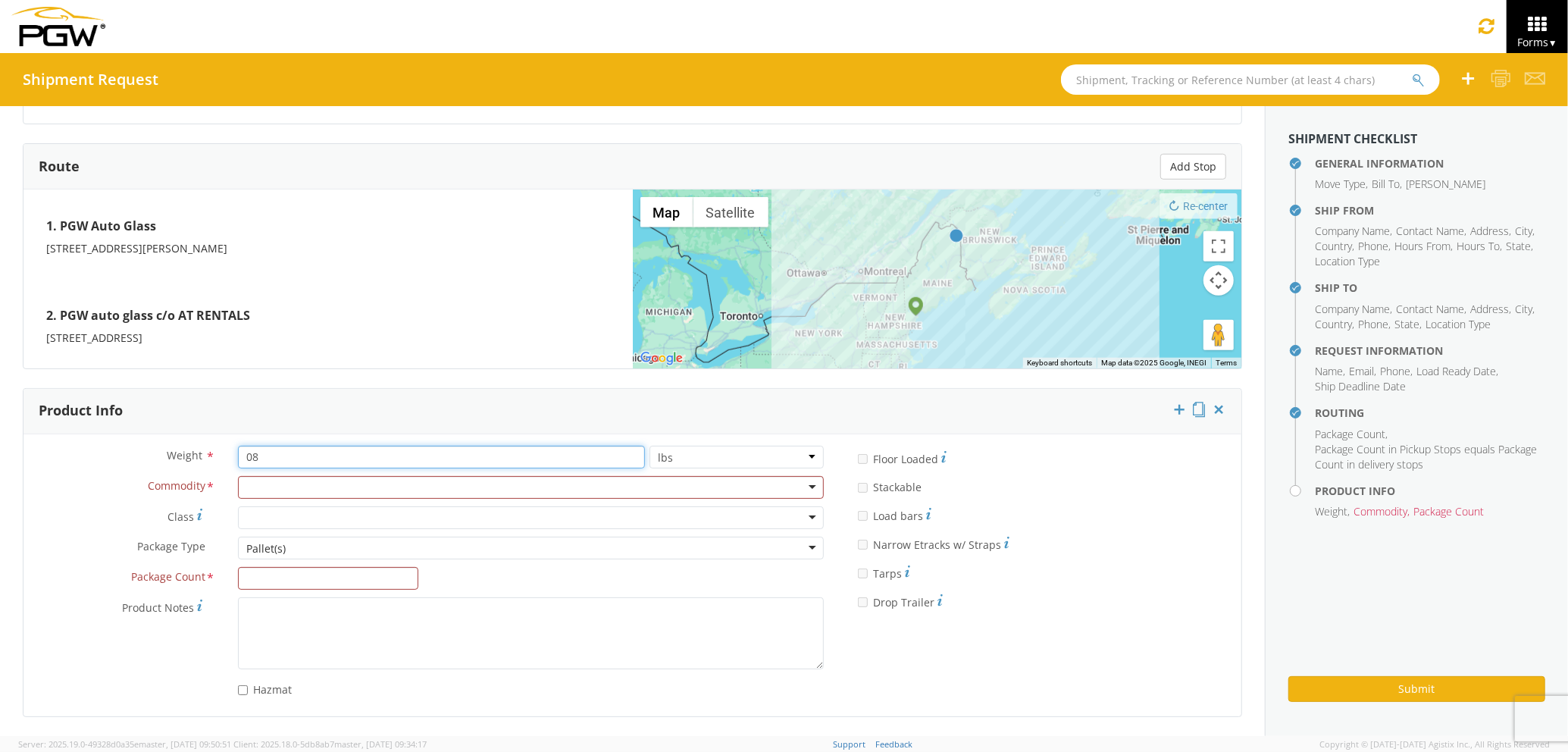
type input "0"
type input "800"
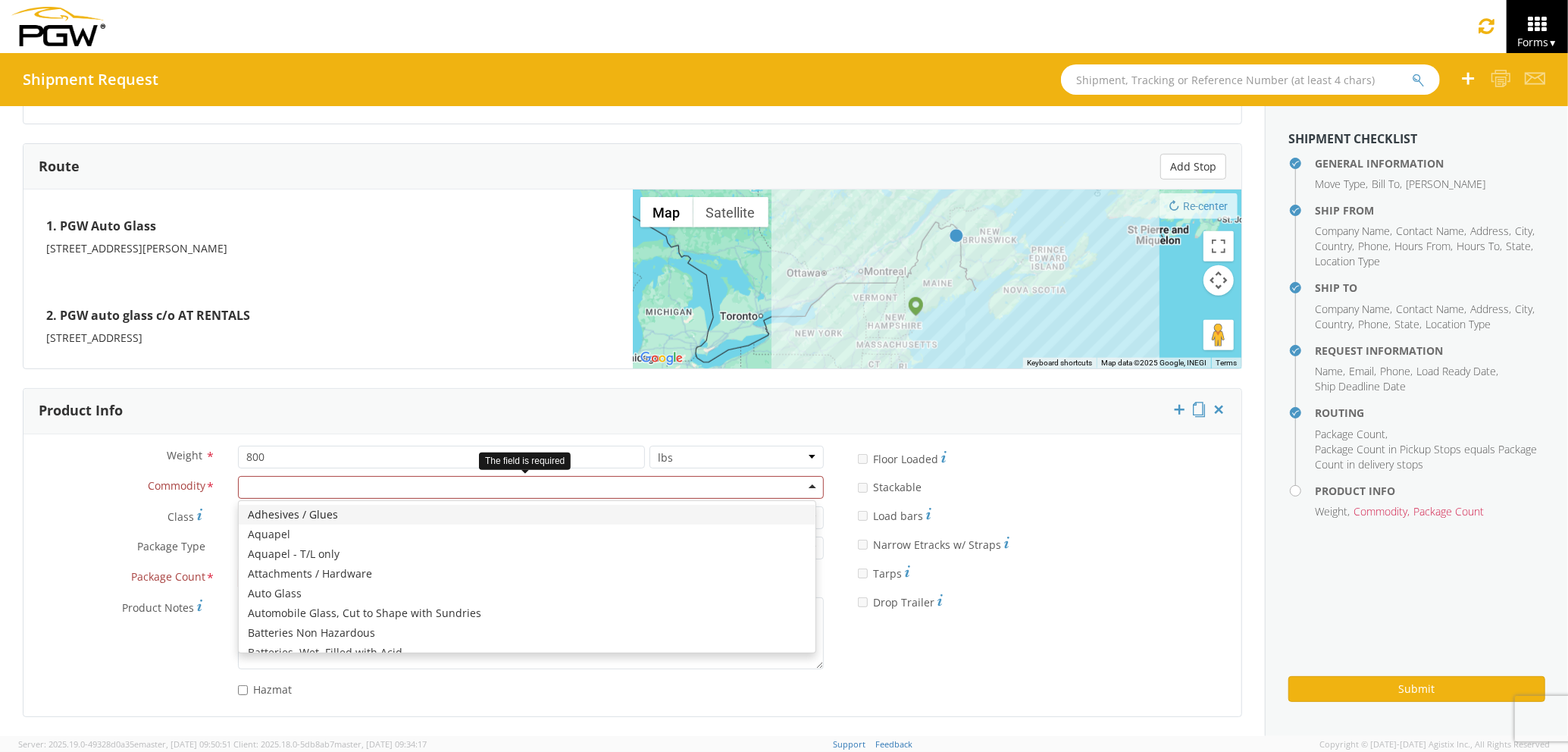
click at [353, 477] on div at bounding box center [531, 487] width 586 height 23
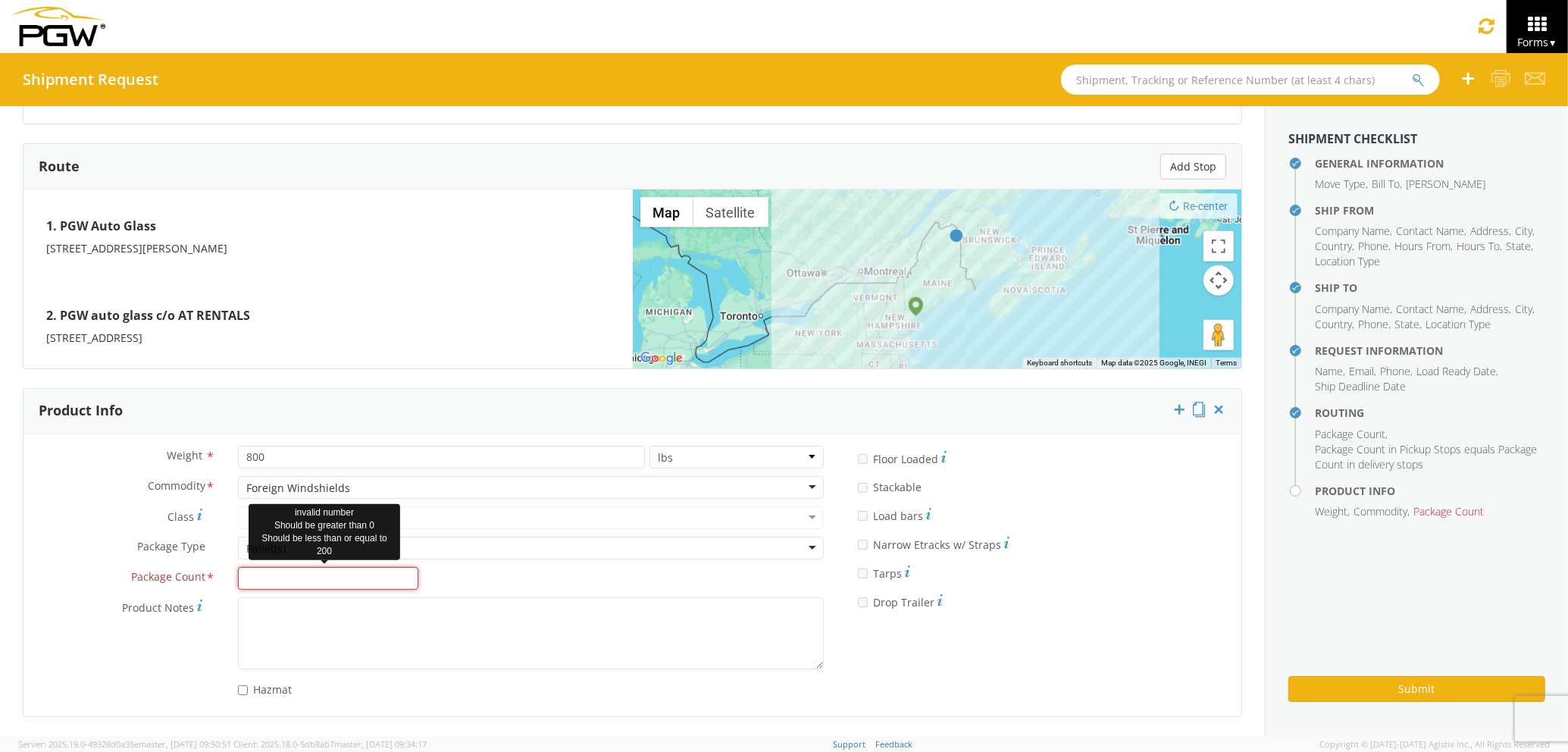
click at [334, 578] on input "Package Count *" at bounding box center [328, 578] width 180 height 23
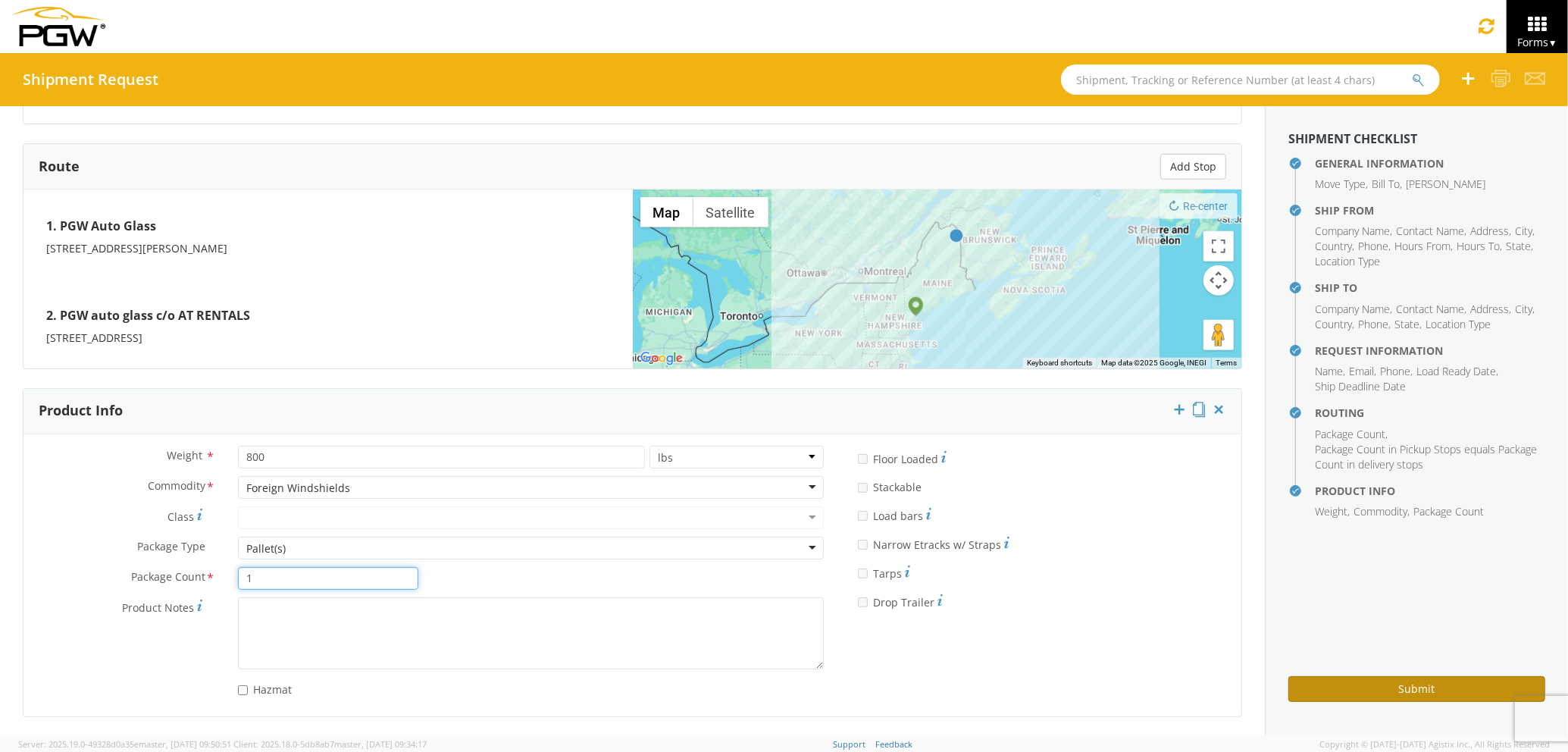
type input "1"
drag, startPoint x: 1384, startPoint y: 693, endPoint x: 1373, endPoint y: 687, distance: 12.5
click at [1384, 686] on button "Submit" at bounding box center [1417, 689] width 257 height 26
